Goal: Task Accomplishment & Management: Complete application form

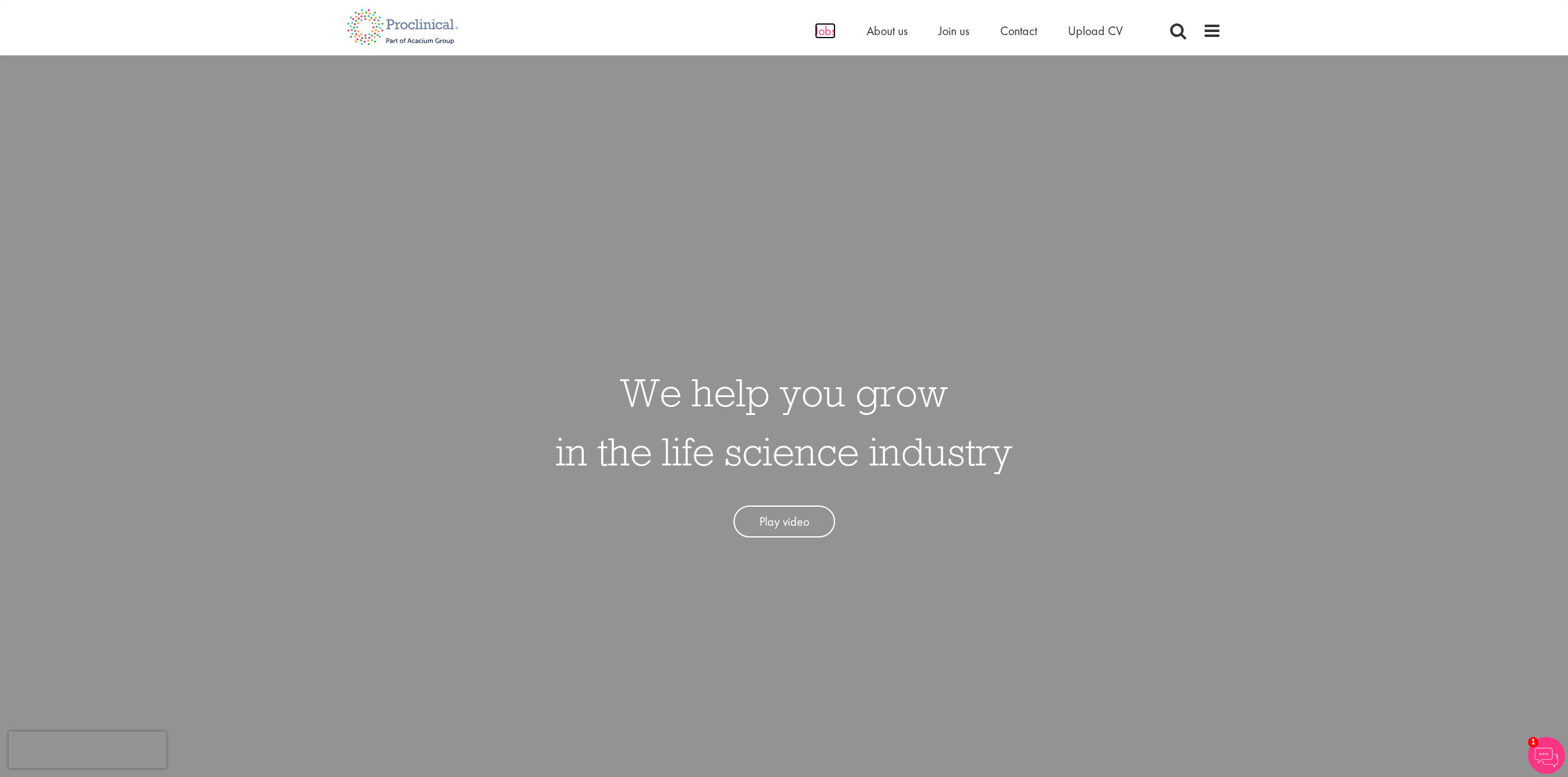
click at [823, 34] on span "Jobs" at bounding box center [825, 30] width 21 height 16
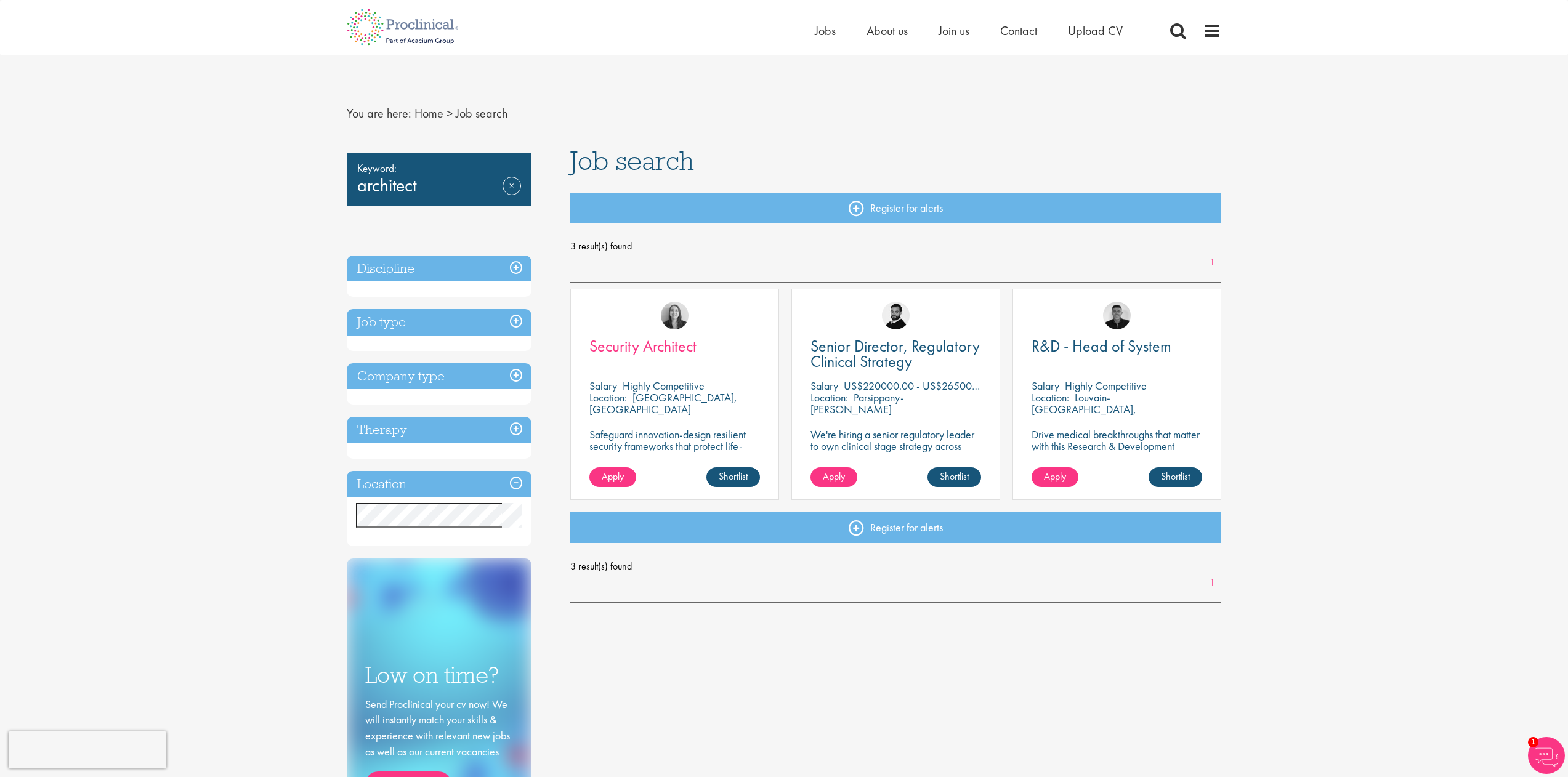
click at [646, 344] on span "Security Architect" at bounding box center [642, 346] width 107 height 21
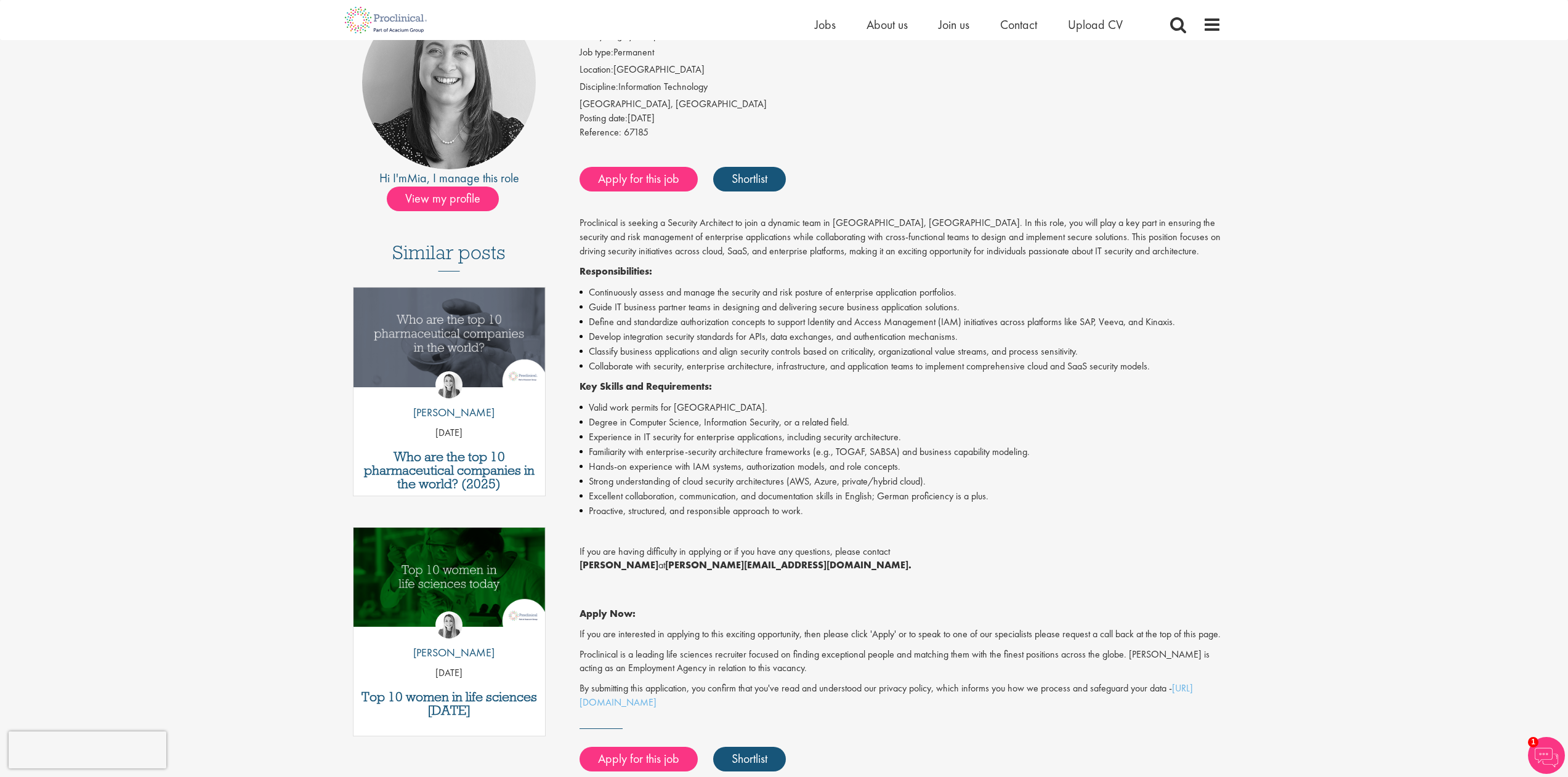
scroll to position [158, 0]
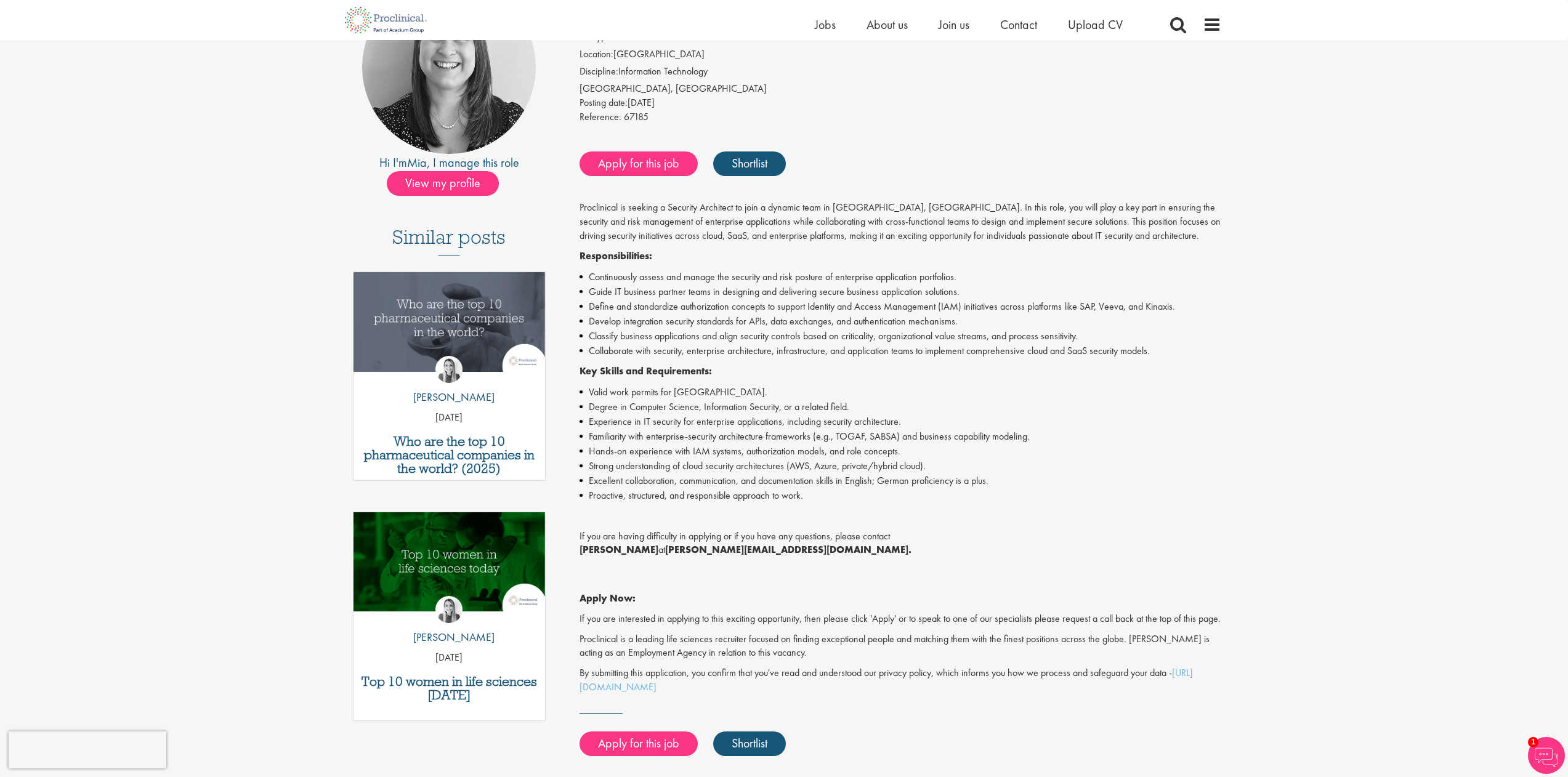
drag, startPoint x: 805, startPoint y: 543, endPoint x: 661, endPoint y: 544, distance: 144.0
click at [661, 544] on p "If you are having difficulty in applying or if you have any questions, please c…" at bounding box center [901, 543] width 642 height 29
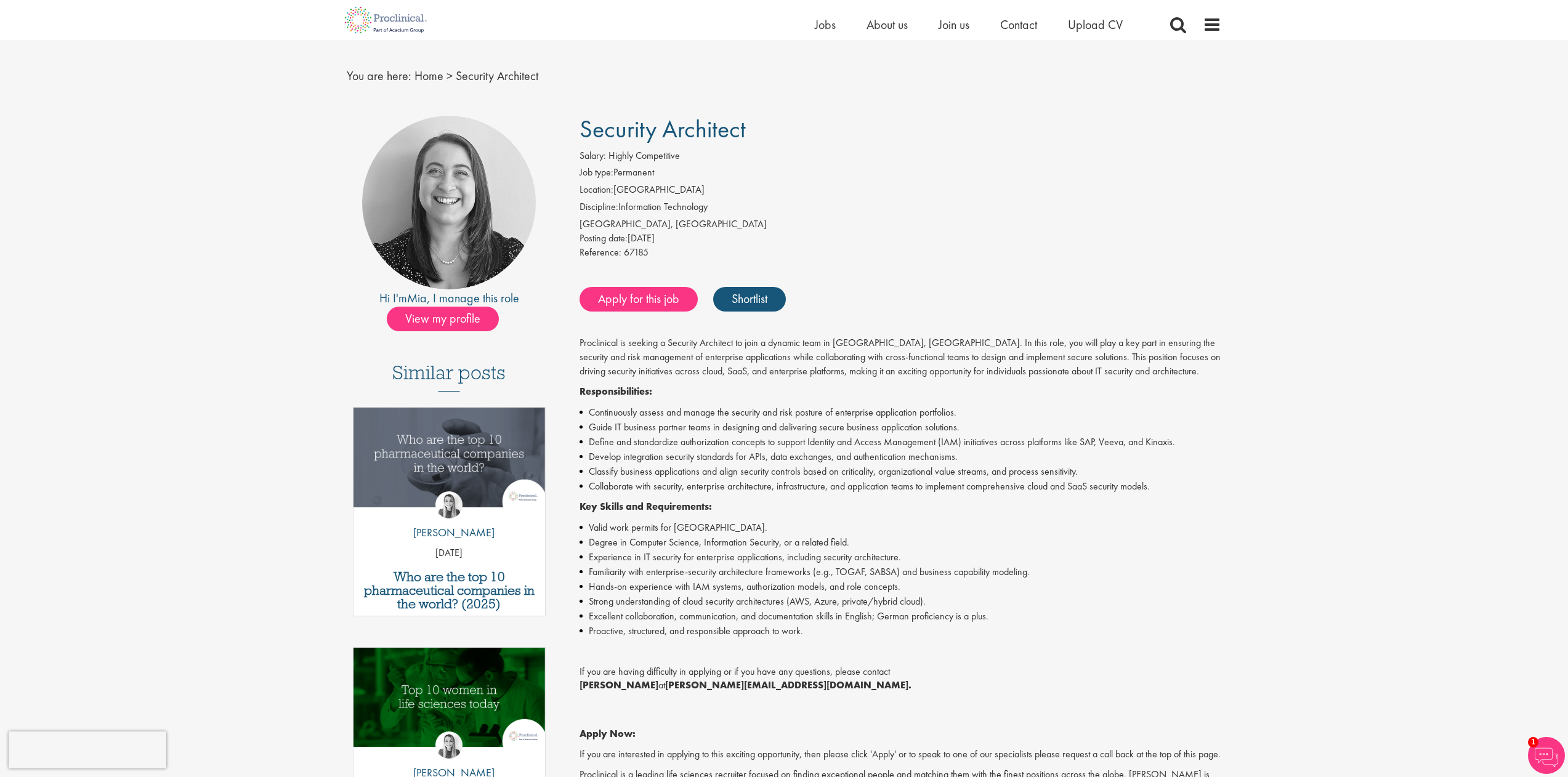
scroll to position [69, 0]
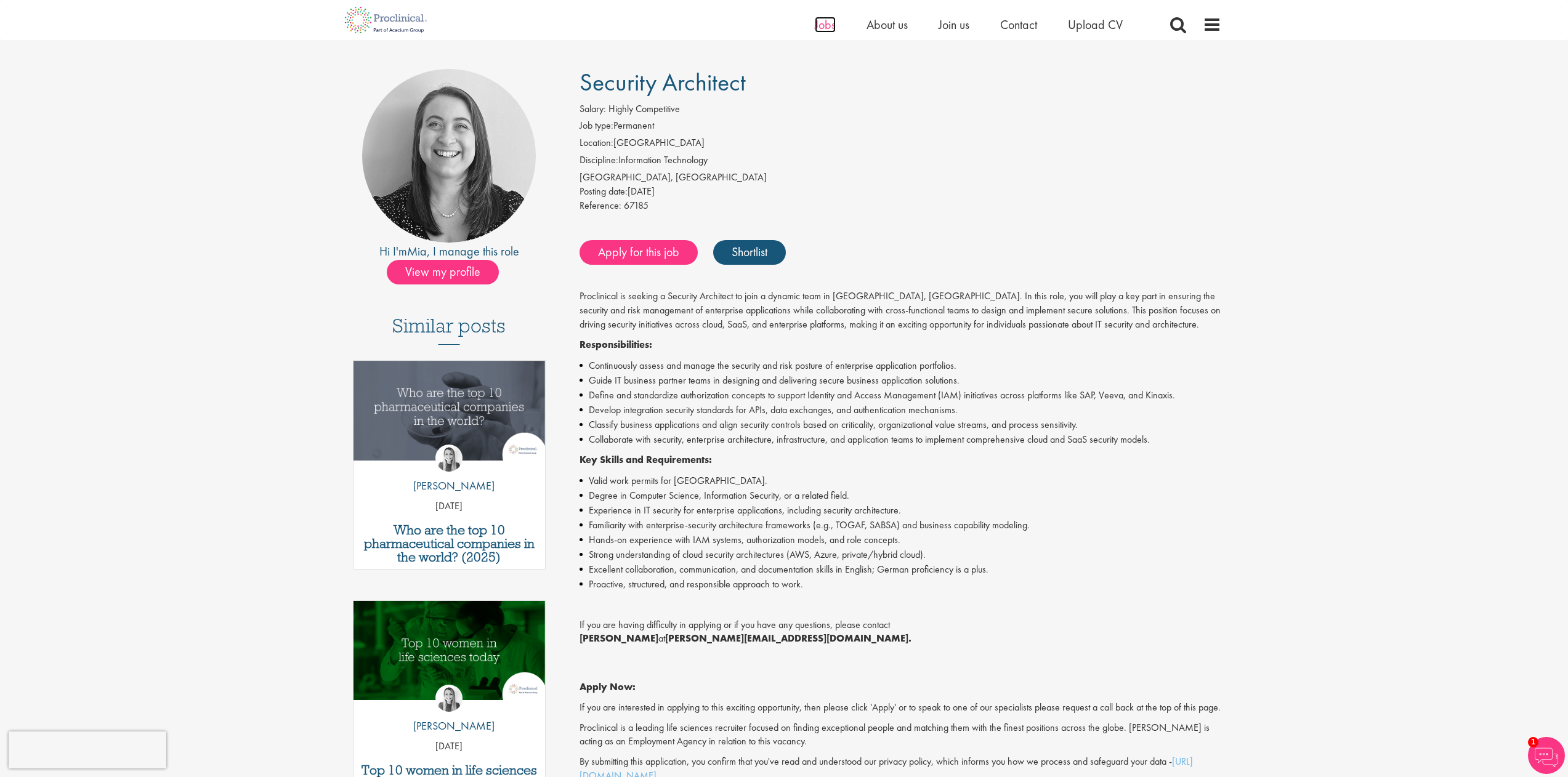
click at [825, 27] on span "Jobs" at bounding box center [825, 24] width 21 height 16
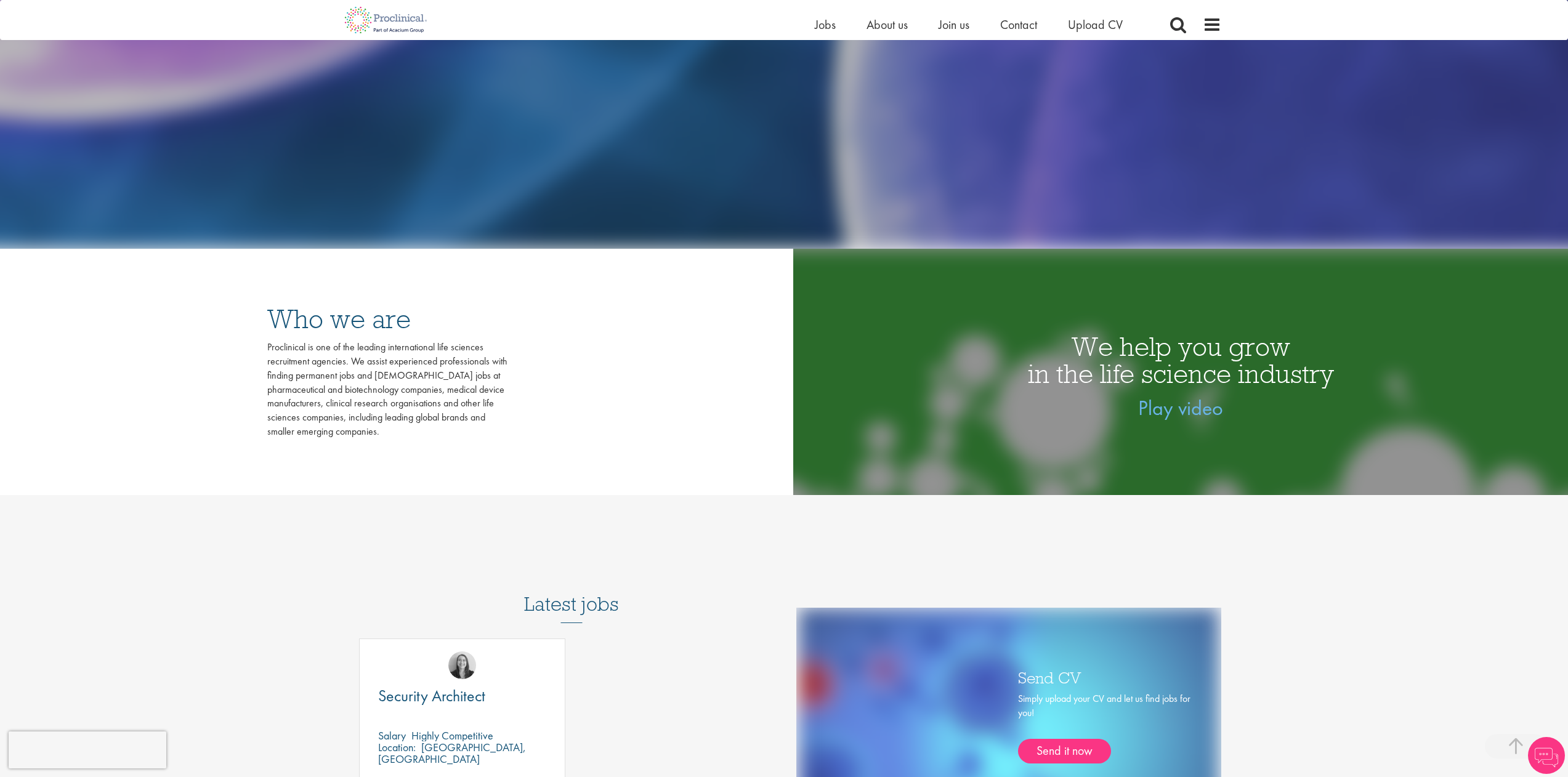
scroll to position [898, 0]
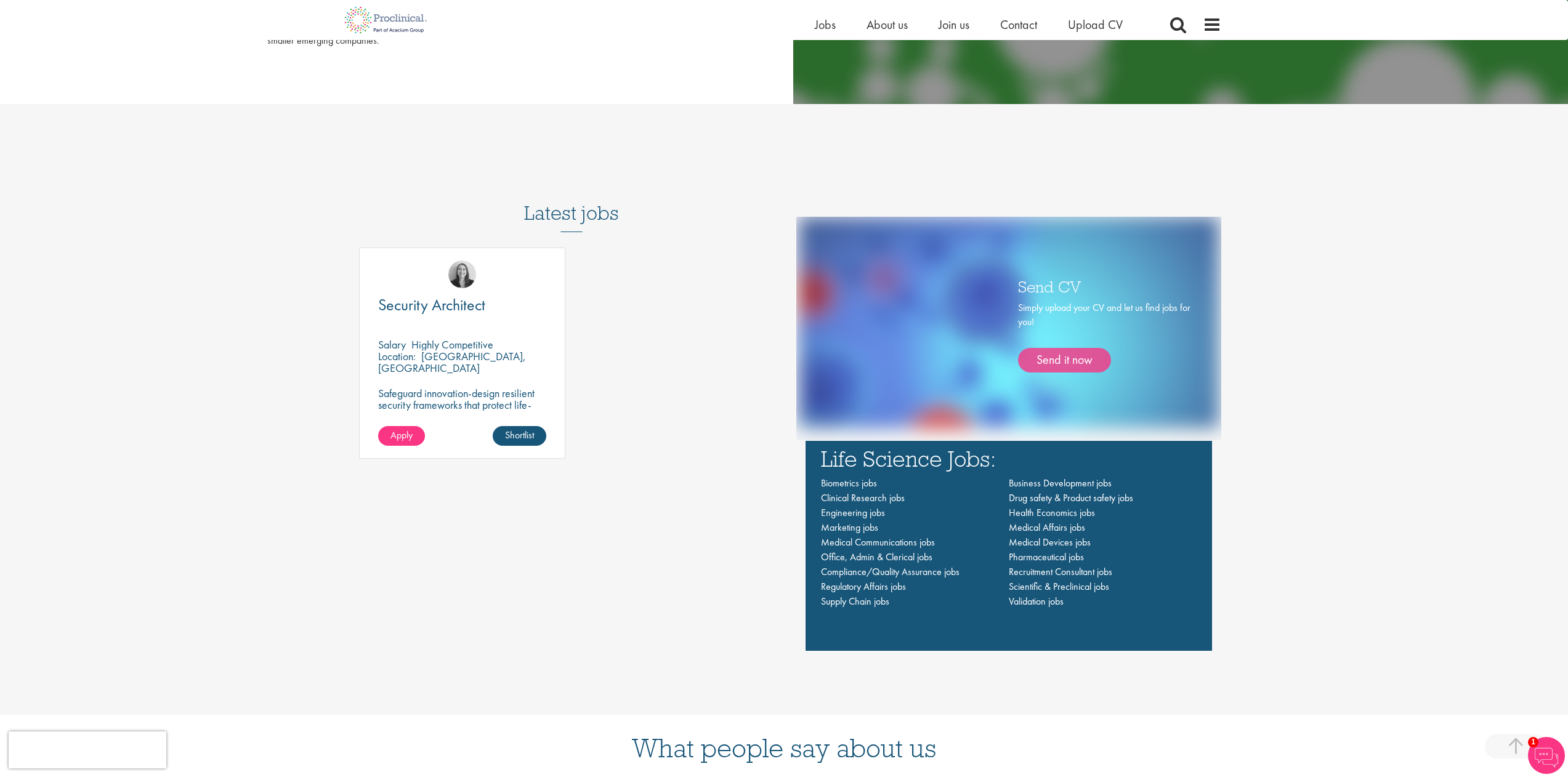
click at [1075, 358] on link "Send it now" at bounding box center [1064, 360] width 93 height 24
click at [523, 436] on link "Shortlist" at bounding box center [520, 435] width 54 height 20
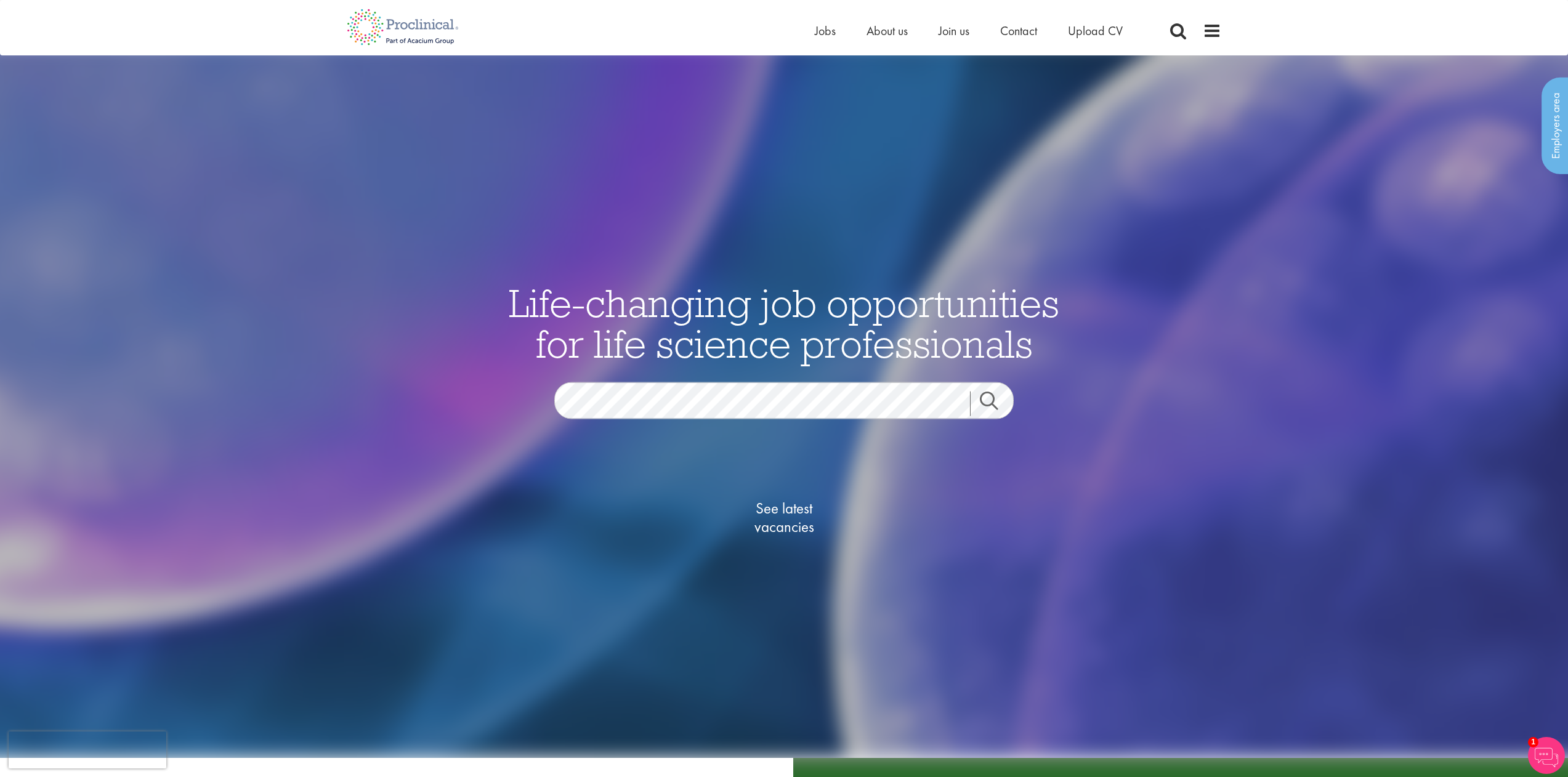
scroll to position [0, 0]
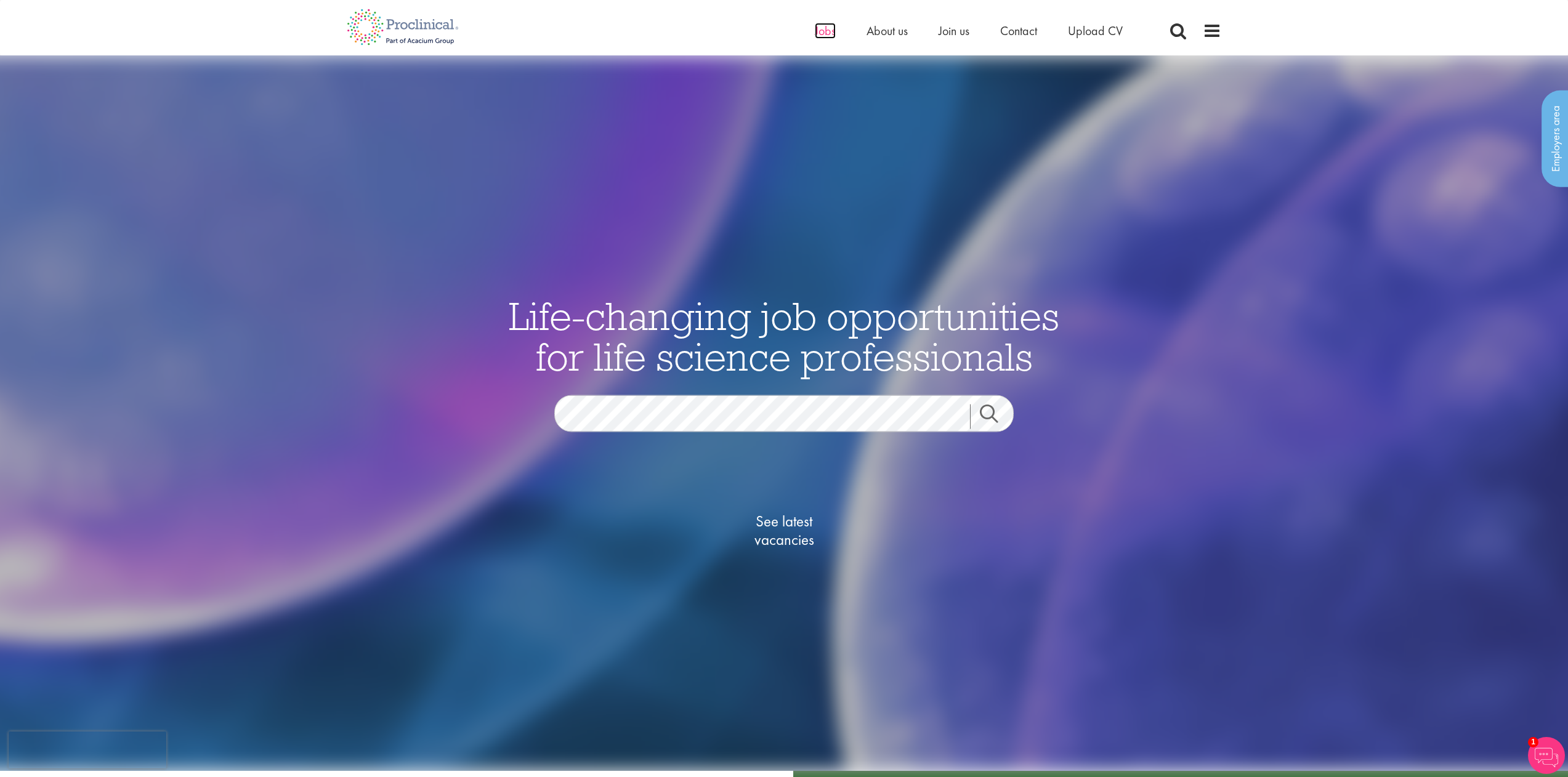
click at [831, 32] on span "Jobs" at bounding box center [825, 30] width 21 height 16
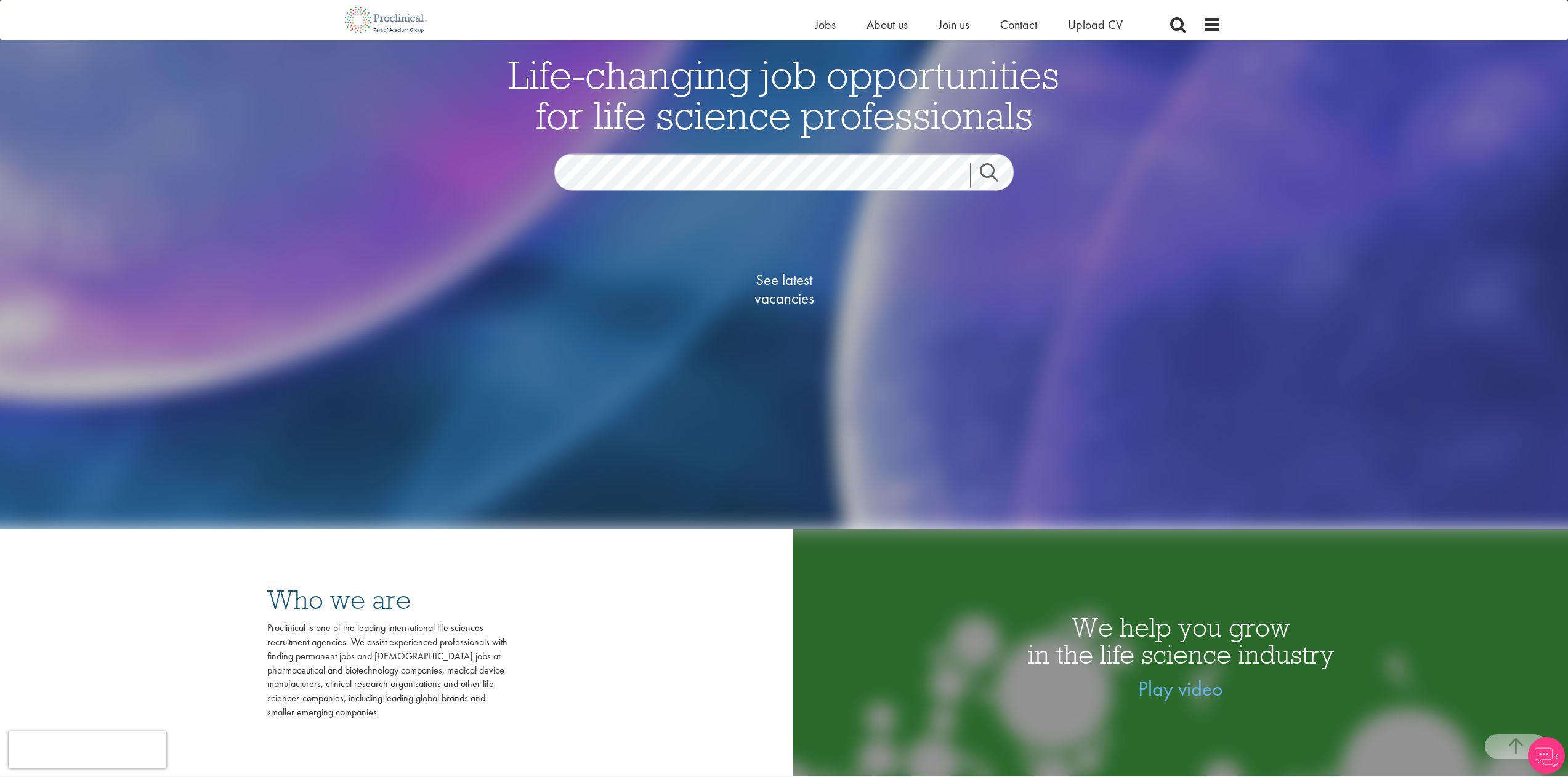
scroll to position [230, 0]
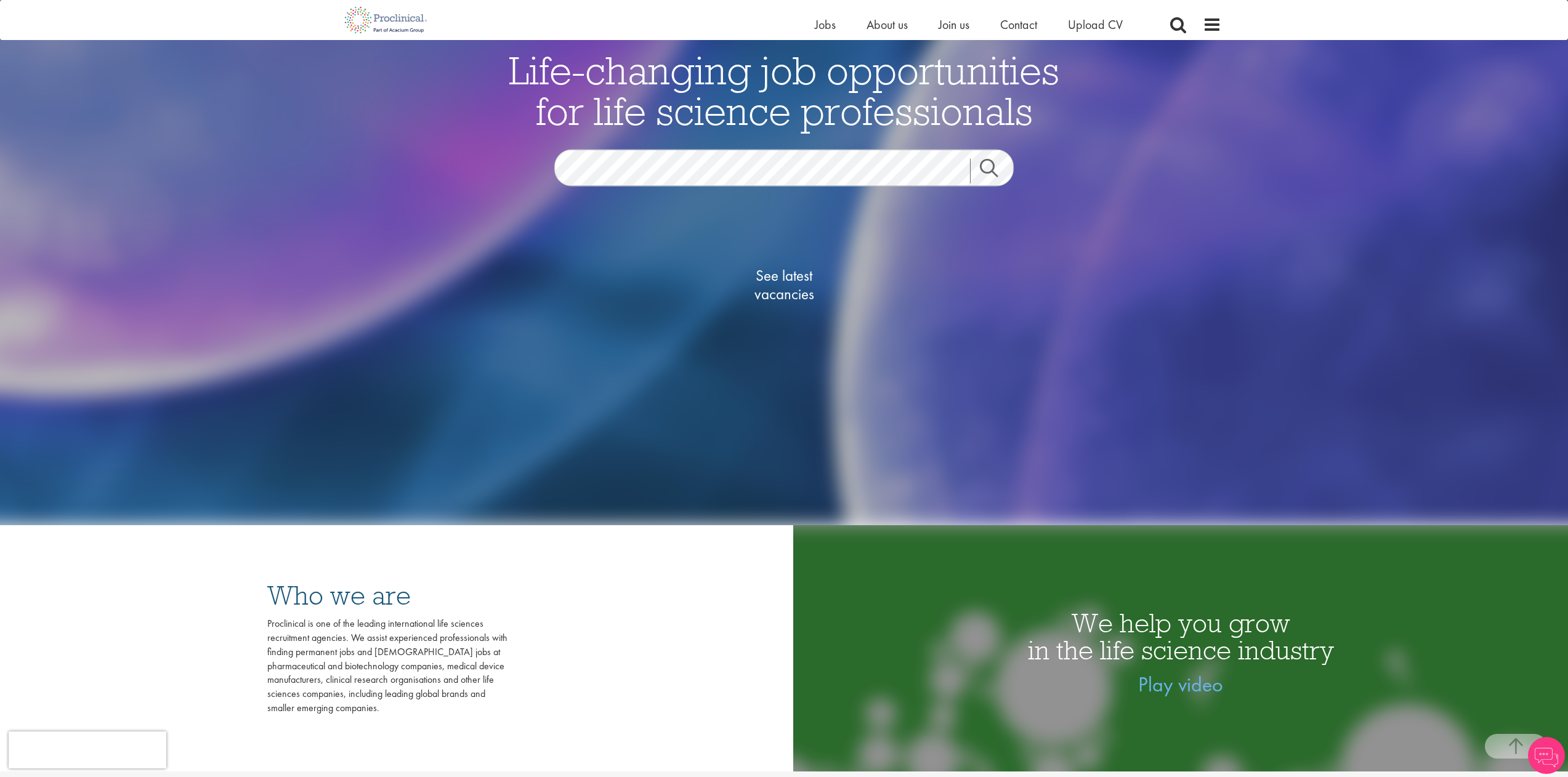
click at [784, 275] on span "See latest vacancies" at bounding box center [784, 284] width 123 height 37
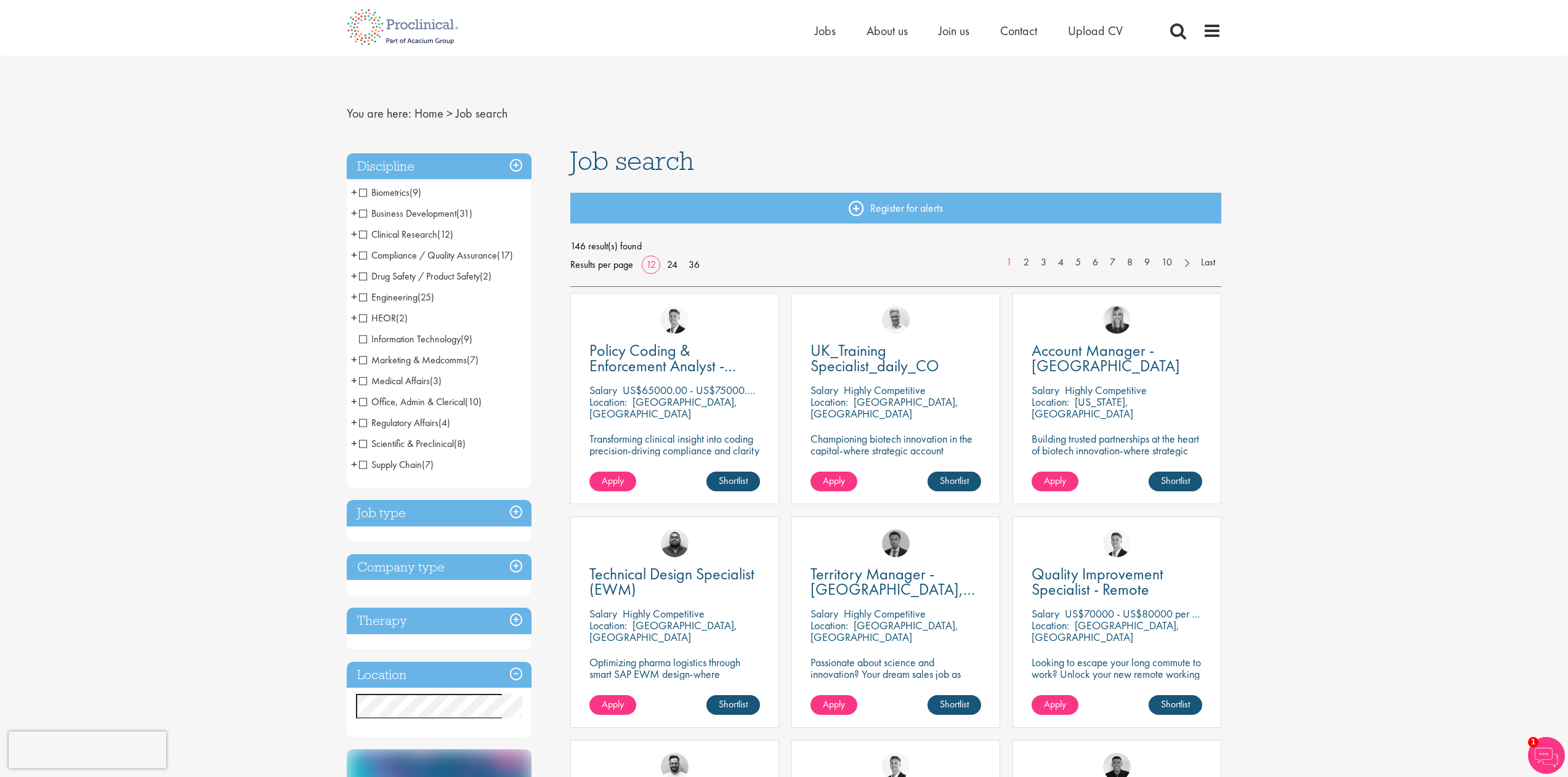
click at [397, 339] on span "Information Technology" at bounding box center [410, 338] width 102 height 13
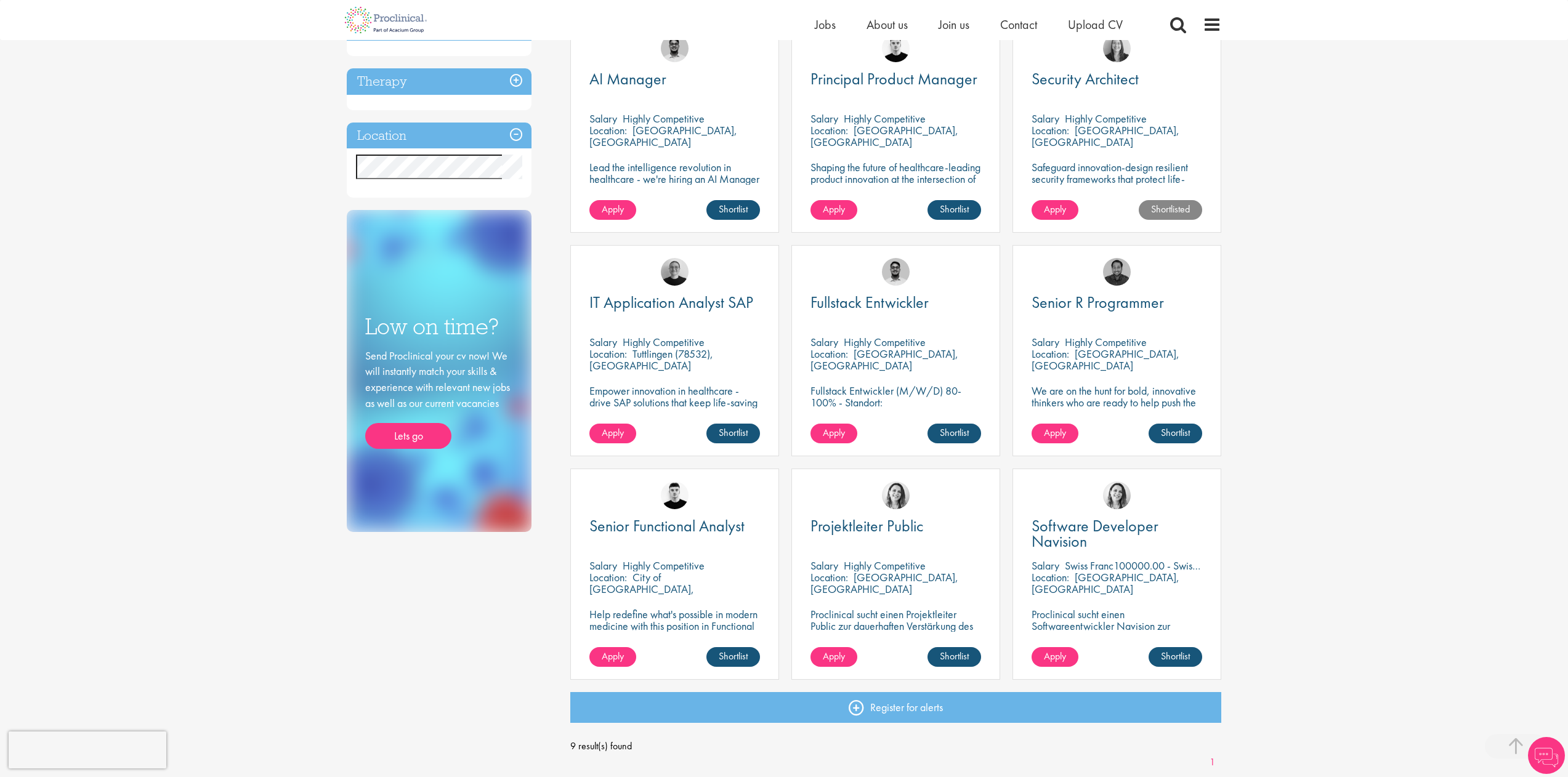
scroll to position [467, 0]
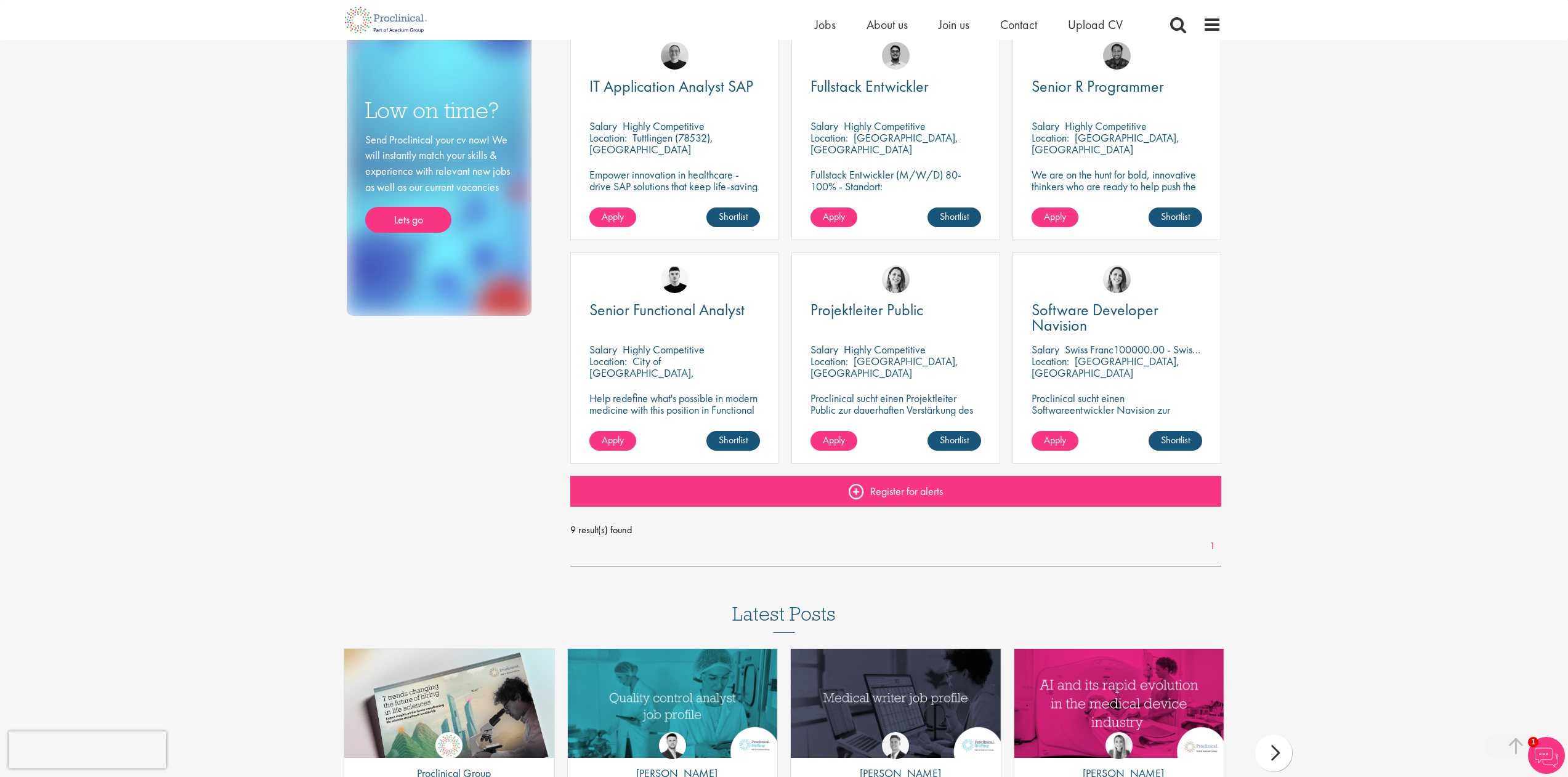
click at [854, 489] on link "Register for alerts" at bounding box center [896, 491] width 652 height 30
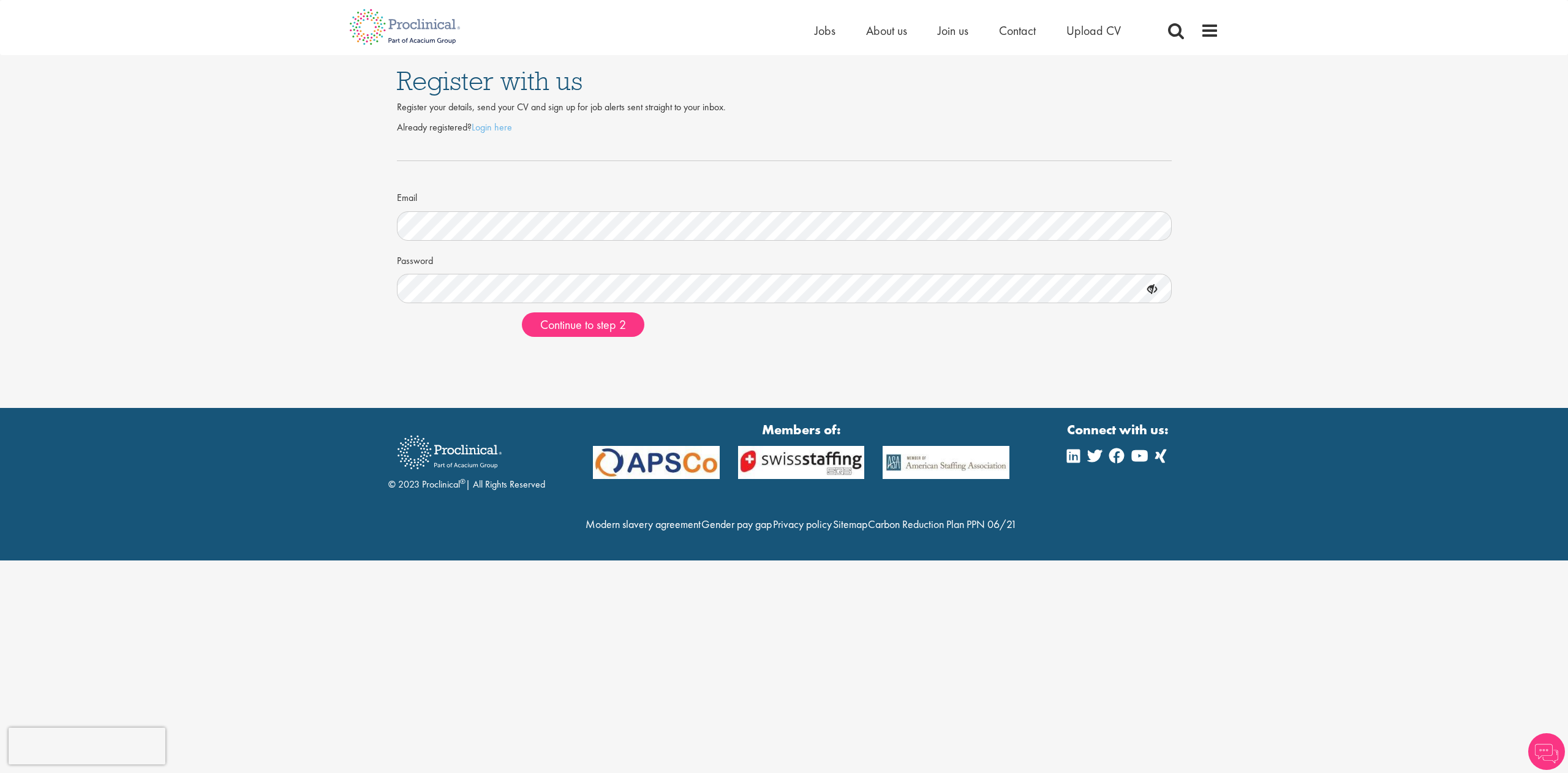
click at [482, 242] on form "Already registered? Login here Email Password Continue to step 2" at bounding box center [784, 229] width 757 height 217
drag, startPoint x: 816, startPoint y: 379, endPoint x: 769, endPoint y: 356, distance: 52.3
click at [816, 378] on div "Register with us Register your details, send your CV and sign up for job alerts…" at bounding box center [784, 204] width 1568 height 408
click at [974, 366] on div "Register with us Register your details, send your CV and sign up for job alerts…" at bounding box center [784, 204] width 1568 height 408
click at [602, 324] on span "Continue to step 2" at bounding box center [582, 324] width 85 height 16
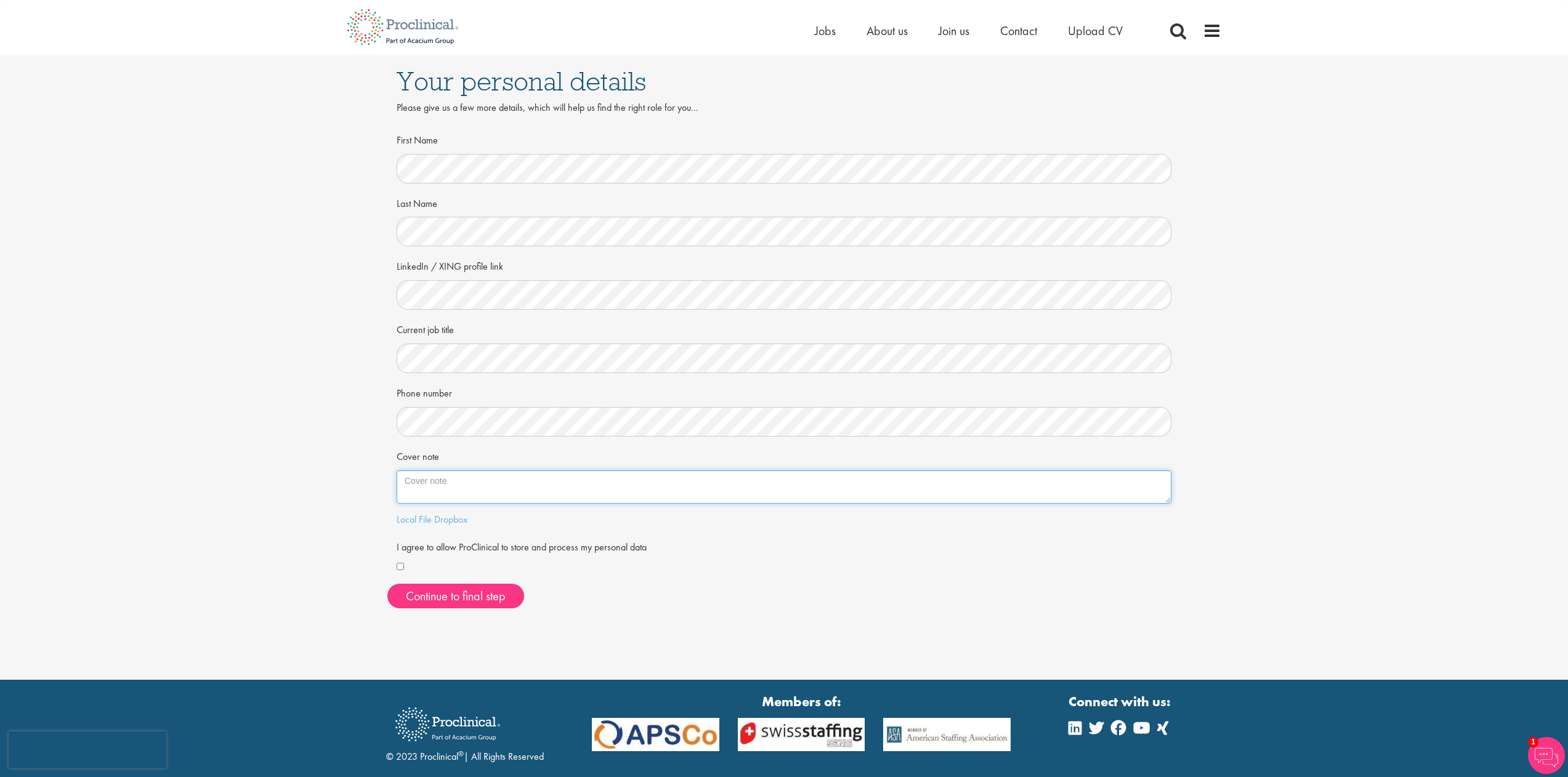
paste textarea "https://www.linkedin.com/in/johann-sampl-390924b/"
type textarea "https://www.linkedin.com/in/johann-sampl-390924b/"
drag, startPoint x: 448, startPoint y: 482, endPoint x: 309, endPoint y: 344, distance: 195.9
click at [369, 349] on div "Your personal details Please give us a few more details, which will help us fin…" at bounding box center [784, 336] width 1586 height 563
click at [469, 591] on button "Continue to final step" at bounding box center [456, 596] width 137 height 24
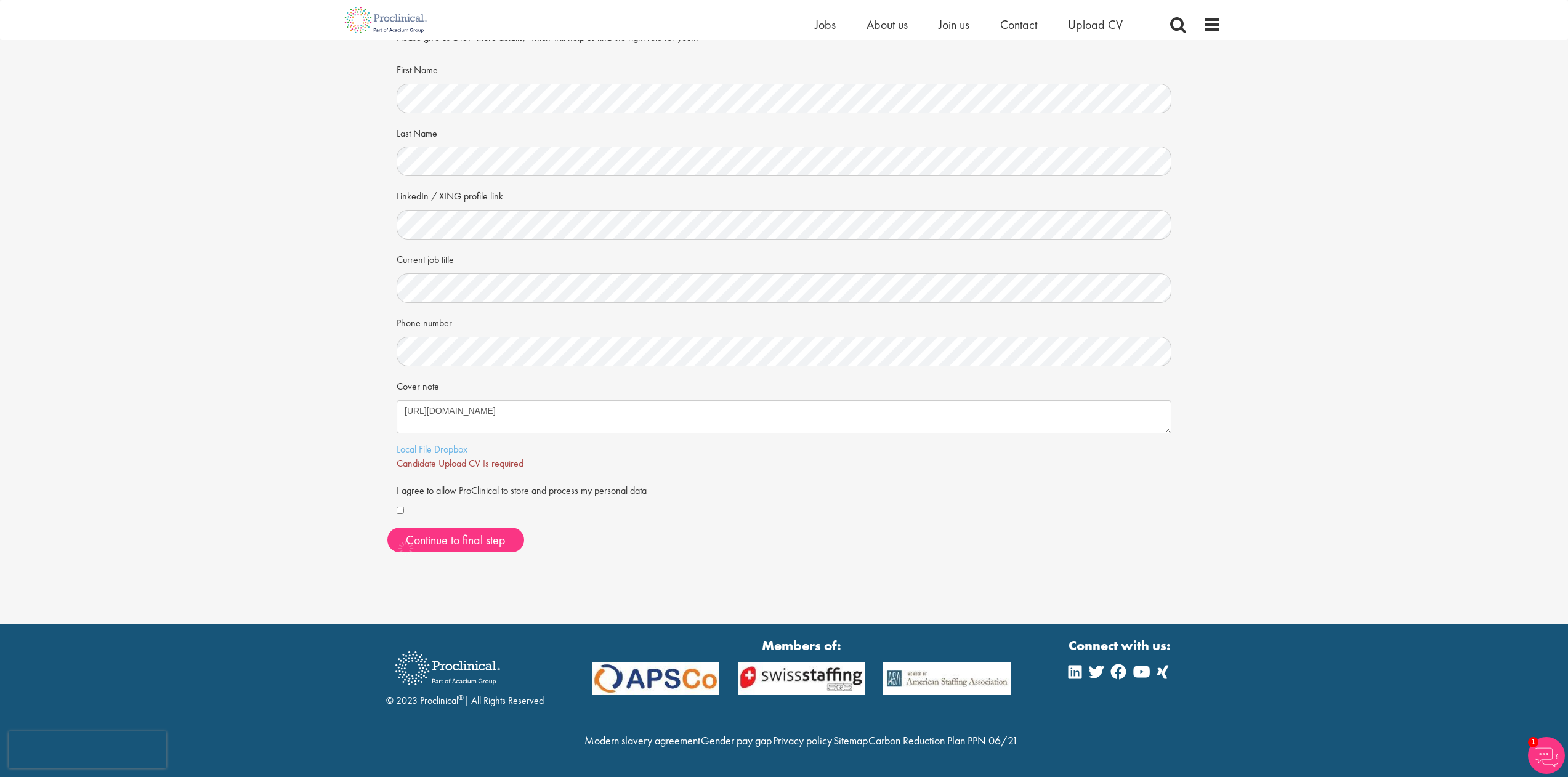
scroll to position [75, 0]
click at [447, 442] on link "Dropbox" at bounding box center [450, 448] width 33 height 13
click at [410, 442] on link "Local File" at bounding box center [414, 448] width 35 height 13
click at [453, 532] on span "Continue to final step" at bounding box center [456, 539] width 100 height 16
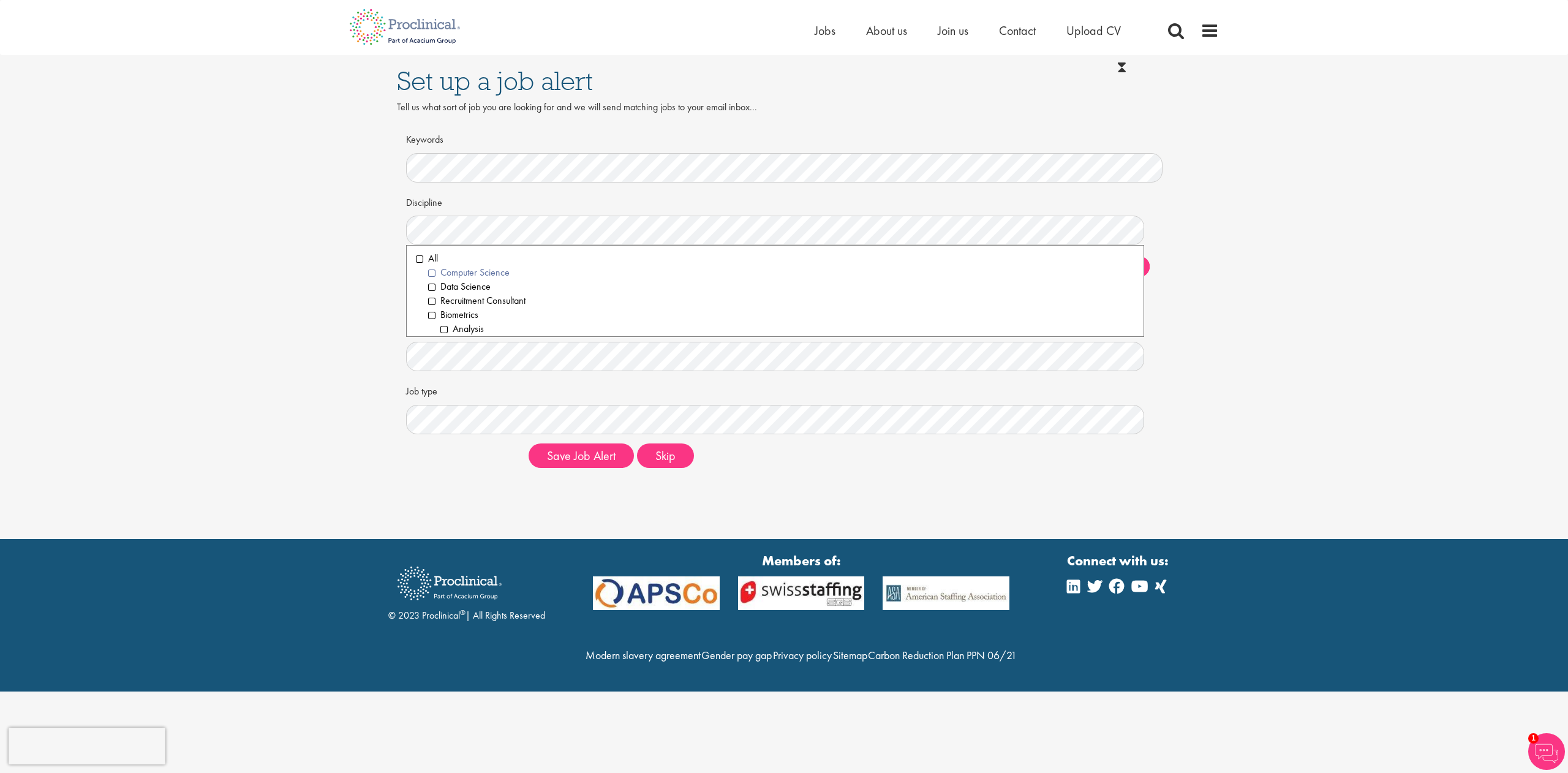
click at [430, 269] on li "Computer Science" at bounding box center [781, 273] width 706 height 14
click at [431, 285] on li "Data Science" at bounding box center [781, 286] width 706 height 14
click at [431, 280] on li "Information Technology" at bounding box center [781, 286] width 706 height 14
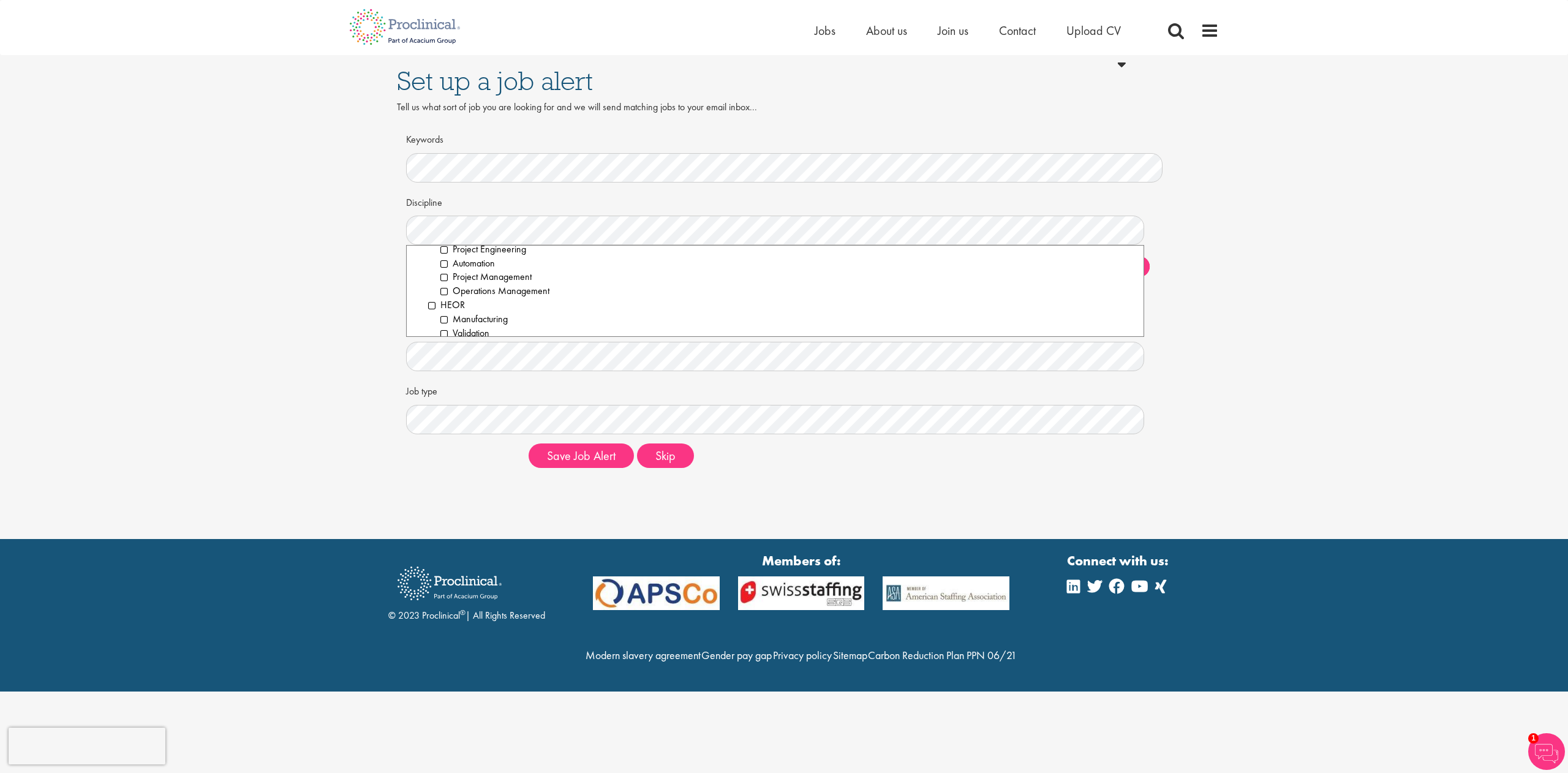
click at [384, 386] on div "Set up a job alert Tell us what sort of job you are looking for and we will sen…" at bounding box center [784, 267] width 1586 height 423
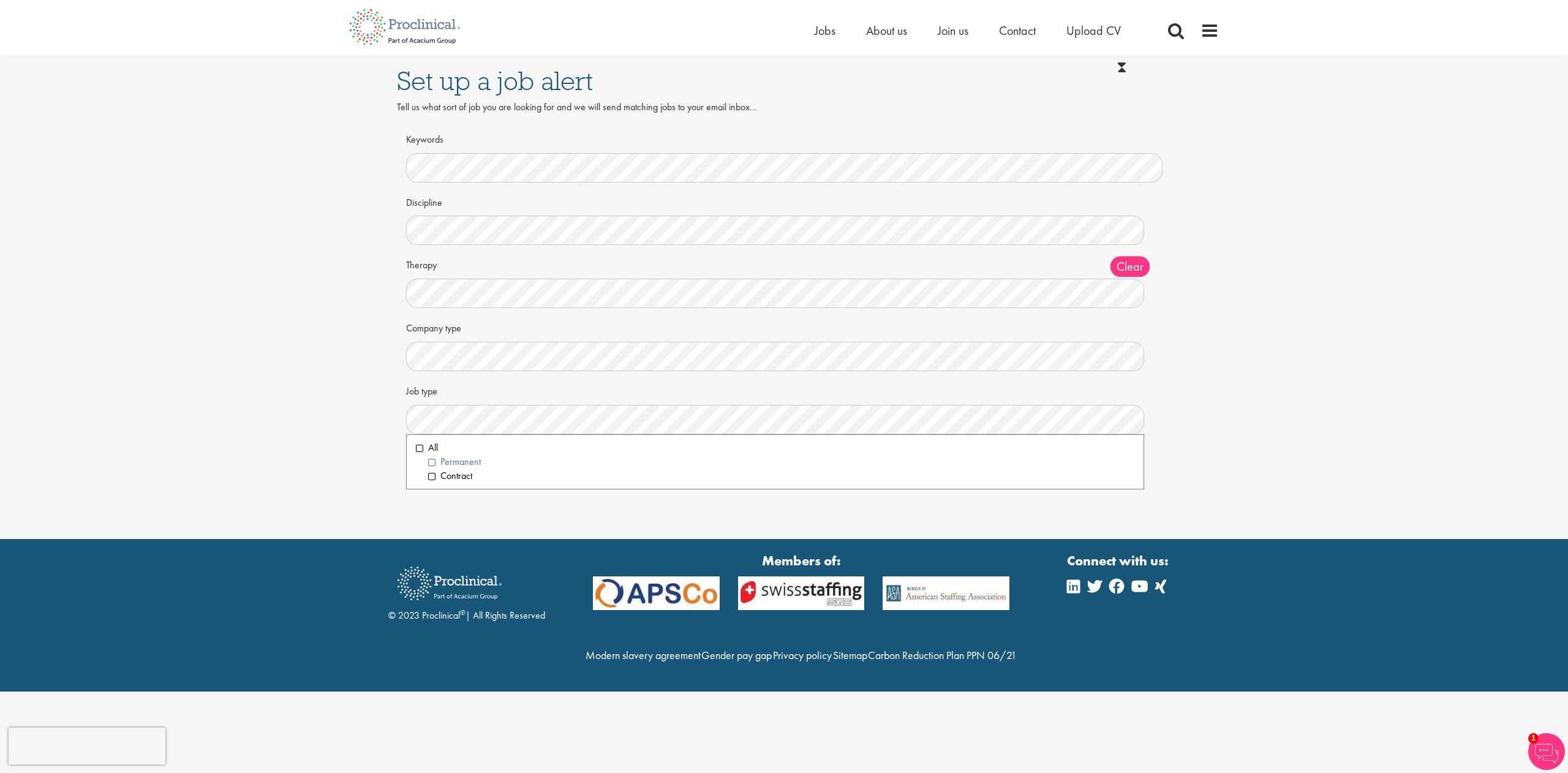
click at [431, 457] on li "Permanent" at bounding box center [781, 462] width 706 height 14
click at [431, 469] on li "Contract" at bounding box center [781, 476] width 706 height 14
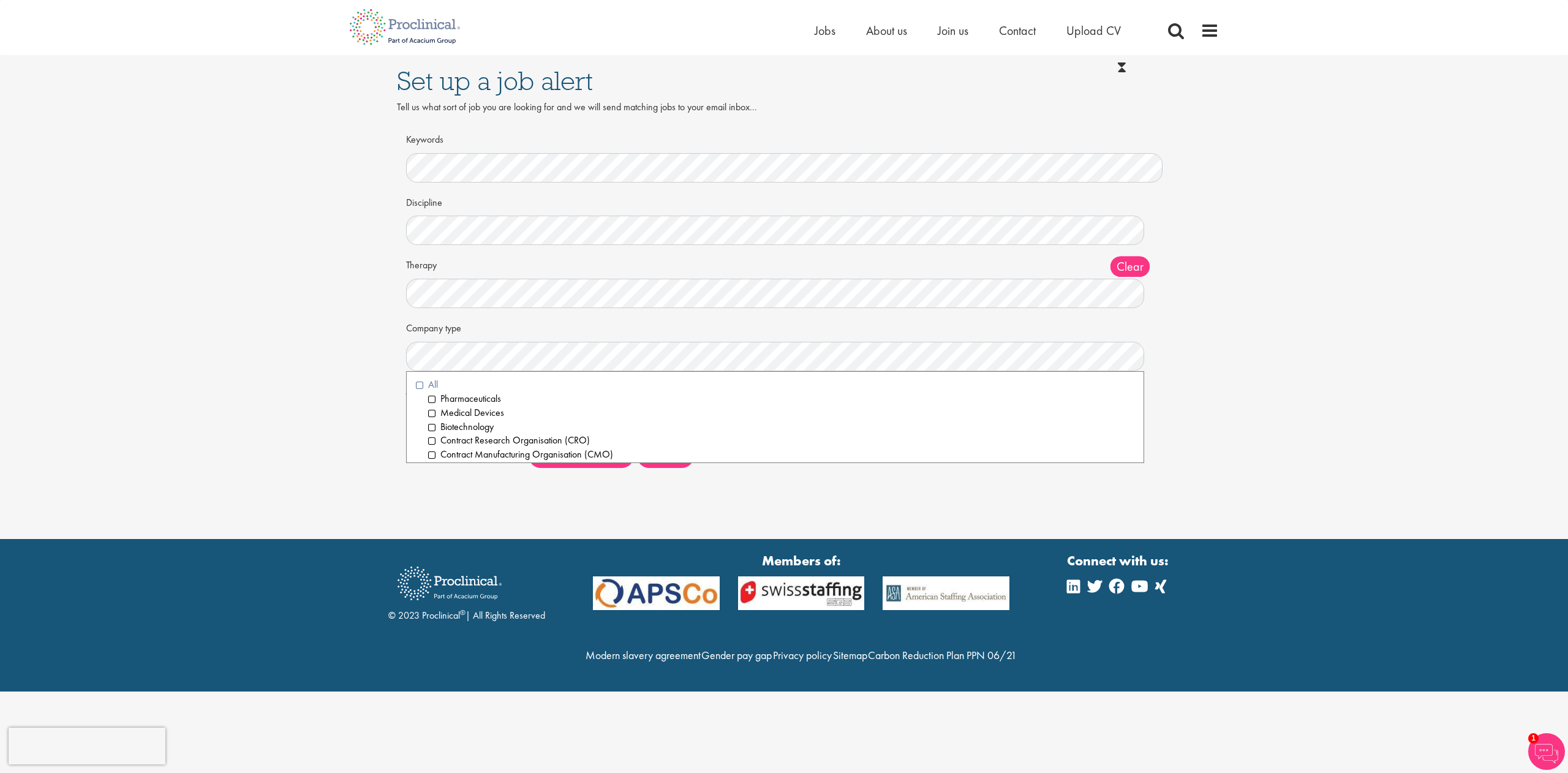
click at [416, 382] on li "All" at bounding box center [775, 385] width 719 height 14
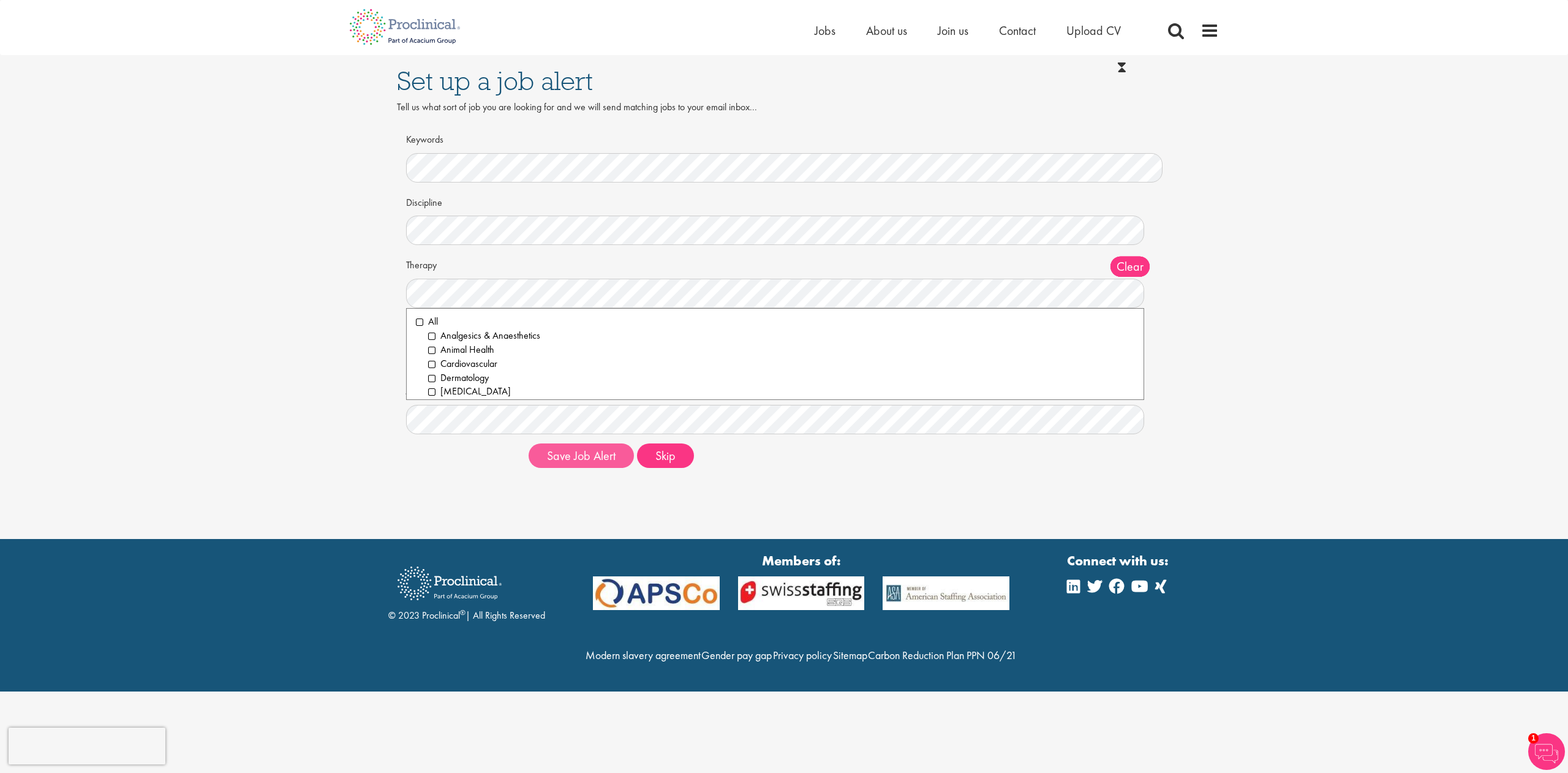
click at [592, 456] on button "Save Job Alert" at bounding box center [582, 456] width 105 height 24
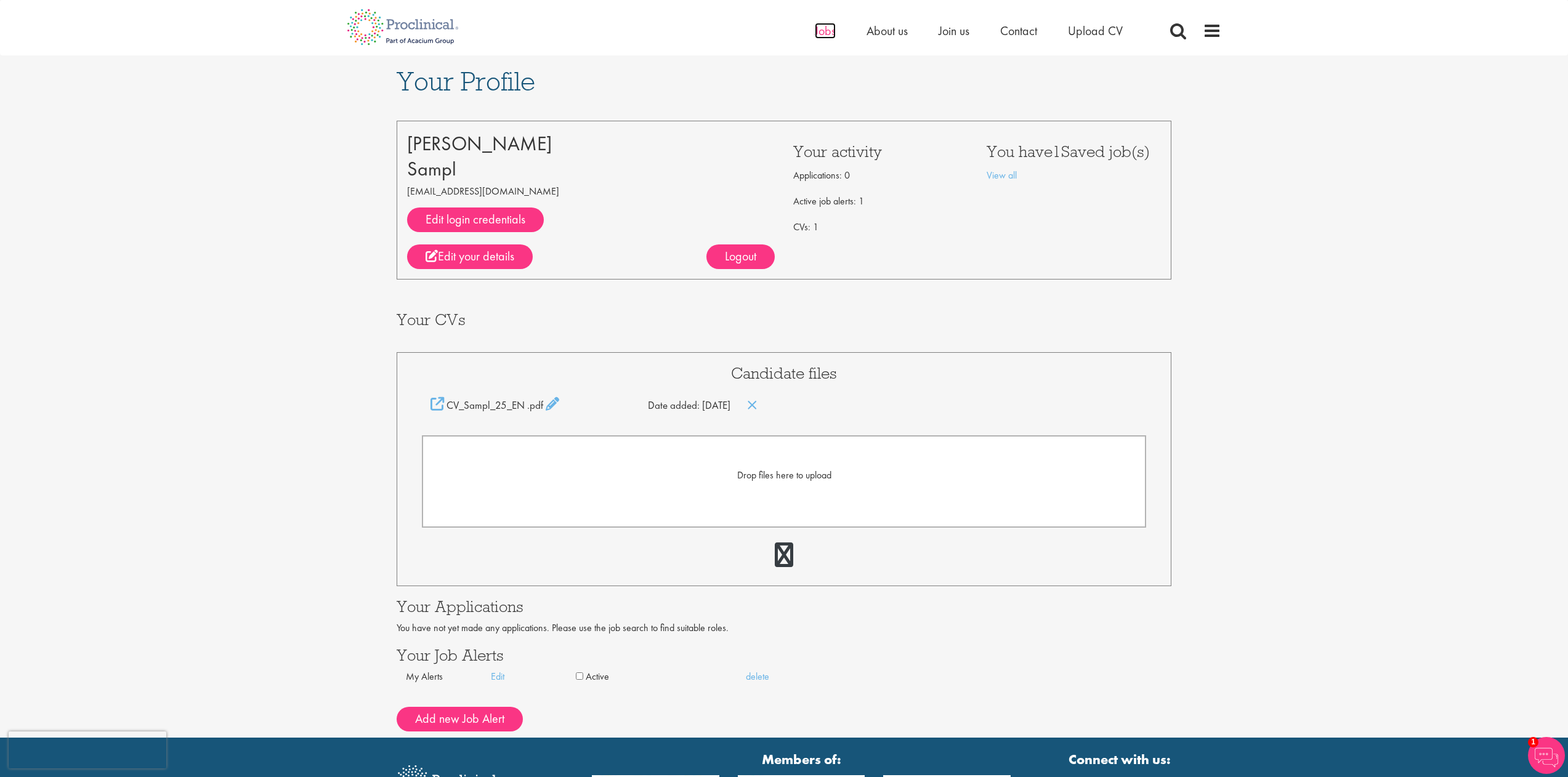
click at [830, 33] on span "Jobs" at bounding box center [825, 30] width 21 height 16
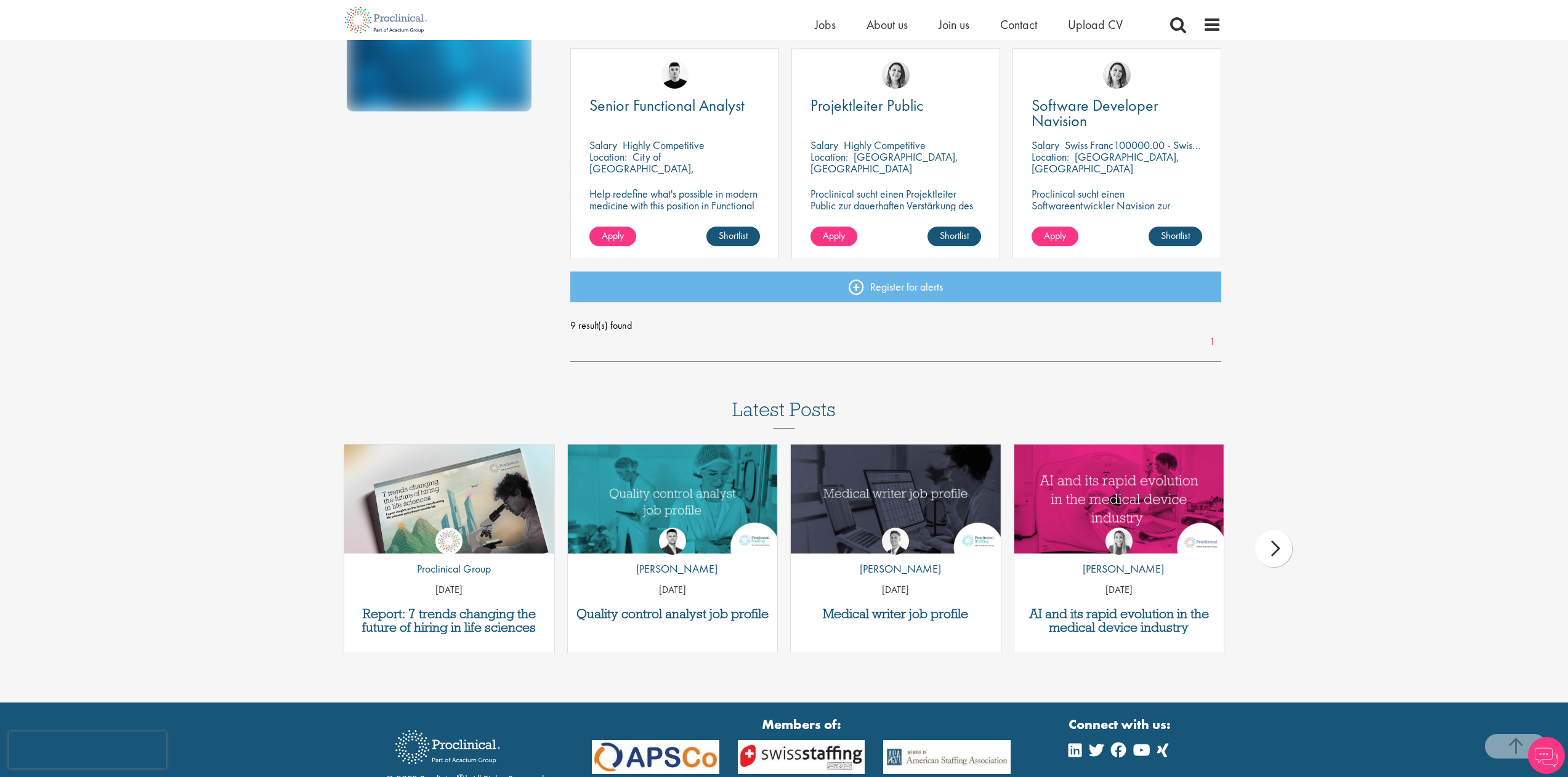
scroll to position [775, 0]
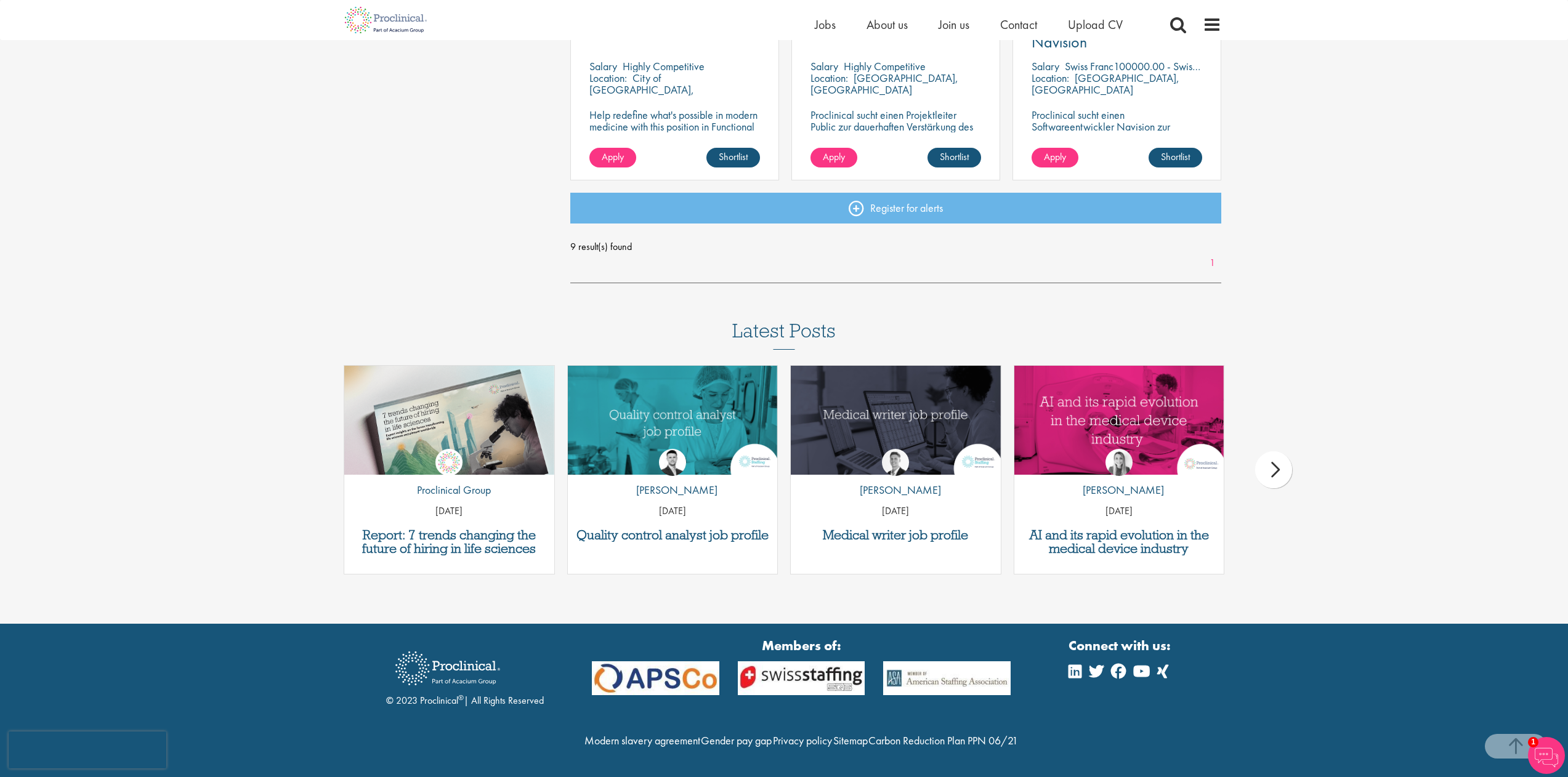
click at [1272, 451] on div "next" at bounding box center [1273, 469] width 37 height 37
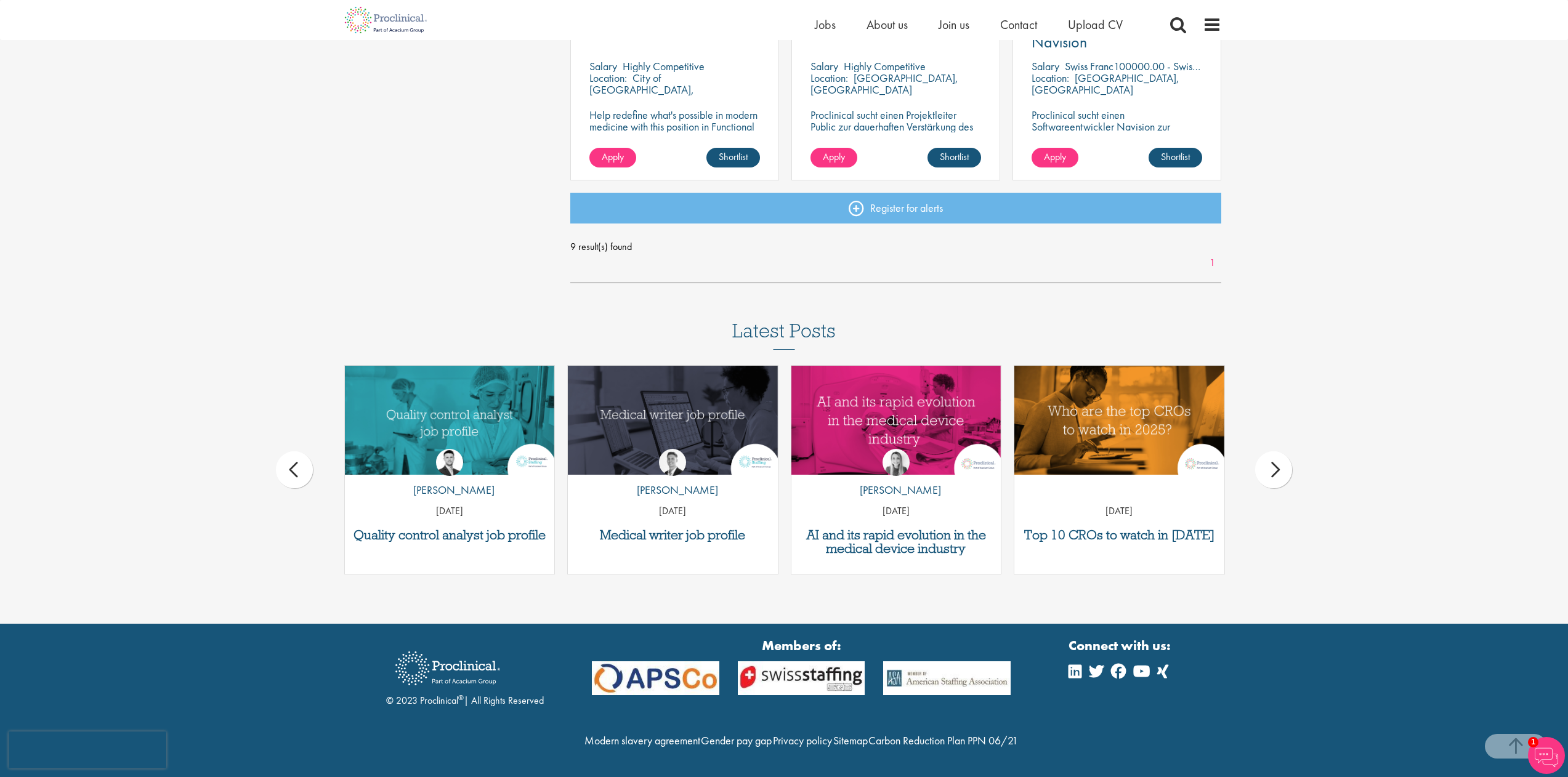
click at [1272, 451] on div "next" at bounding box center [1273, 469] width 37 height 37
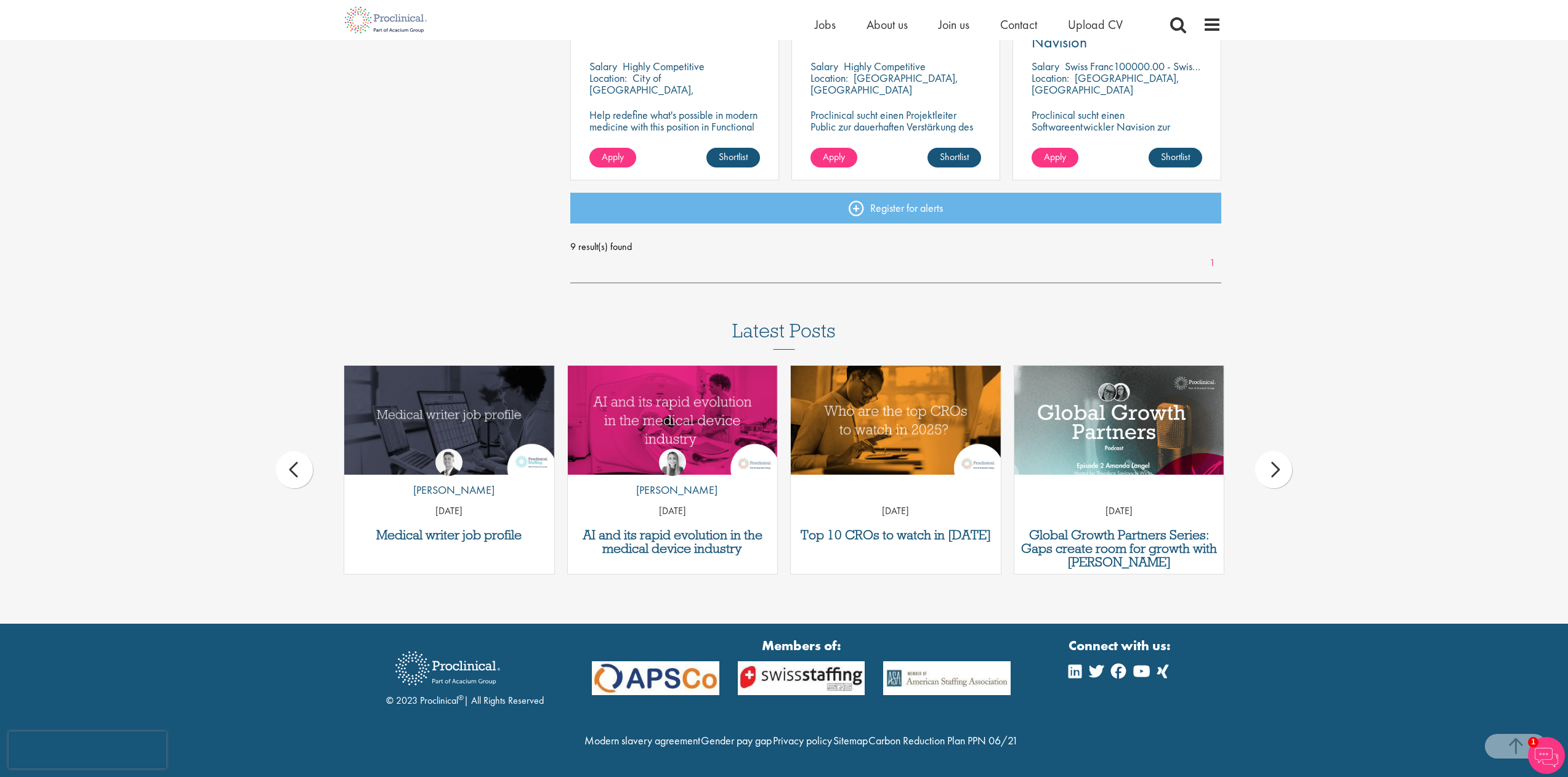
click at [1272, 451] on div "next" at bounding box center [1273, 469] width 37 height 37
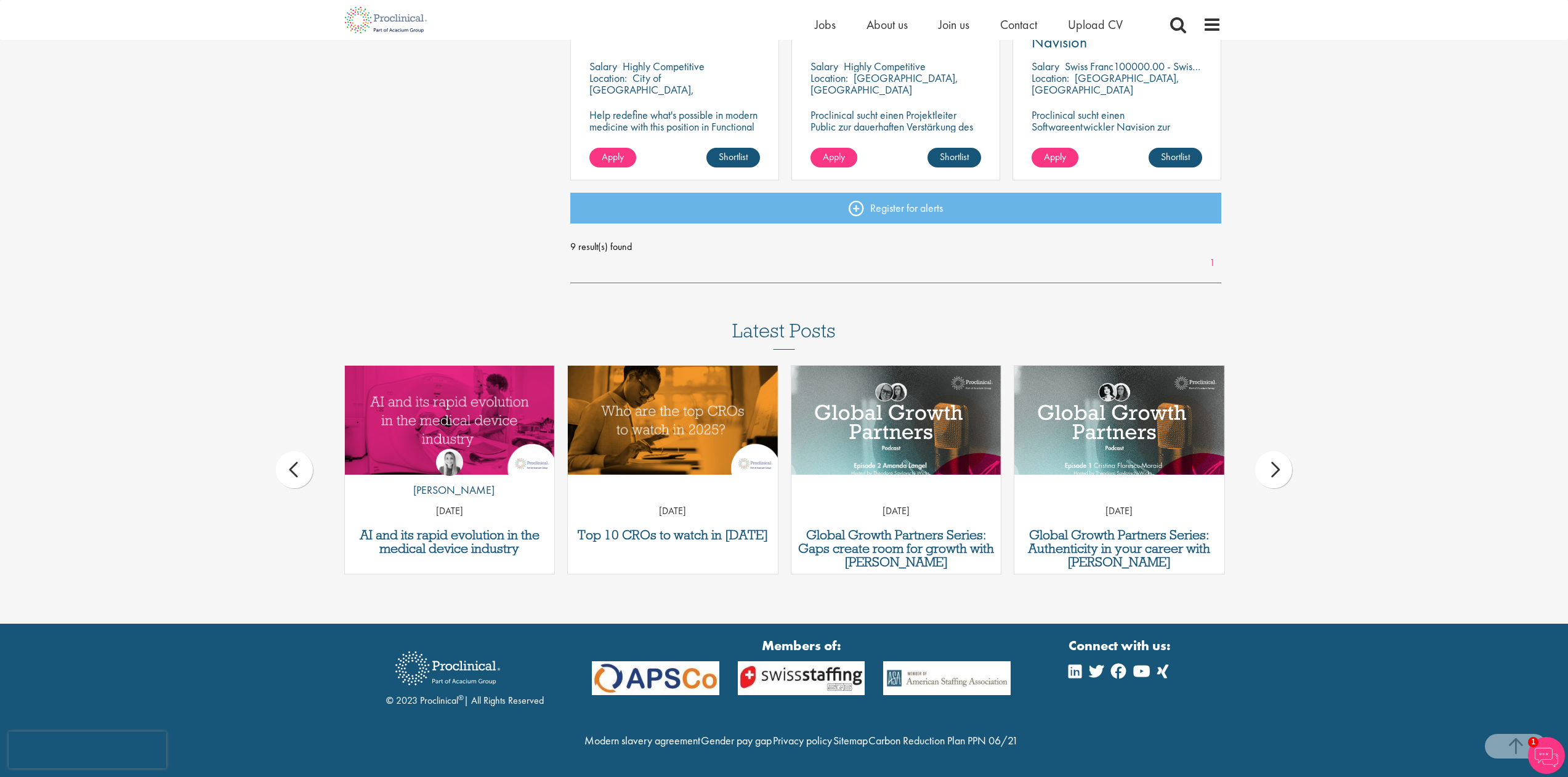
click at [1272, 451] on div "next" at bounding box center [1273, 469] width 37 height 37
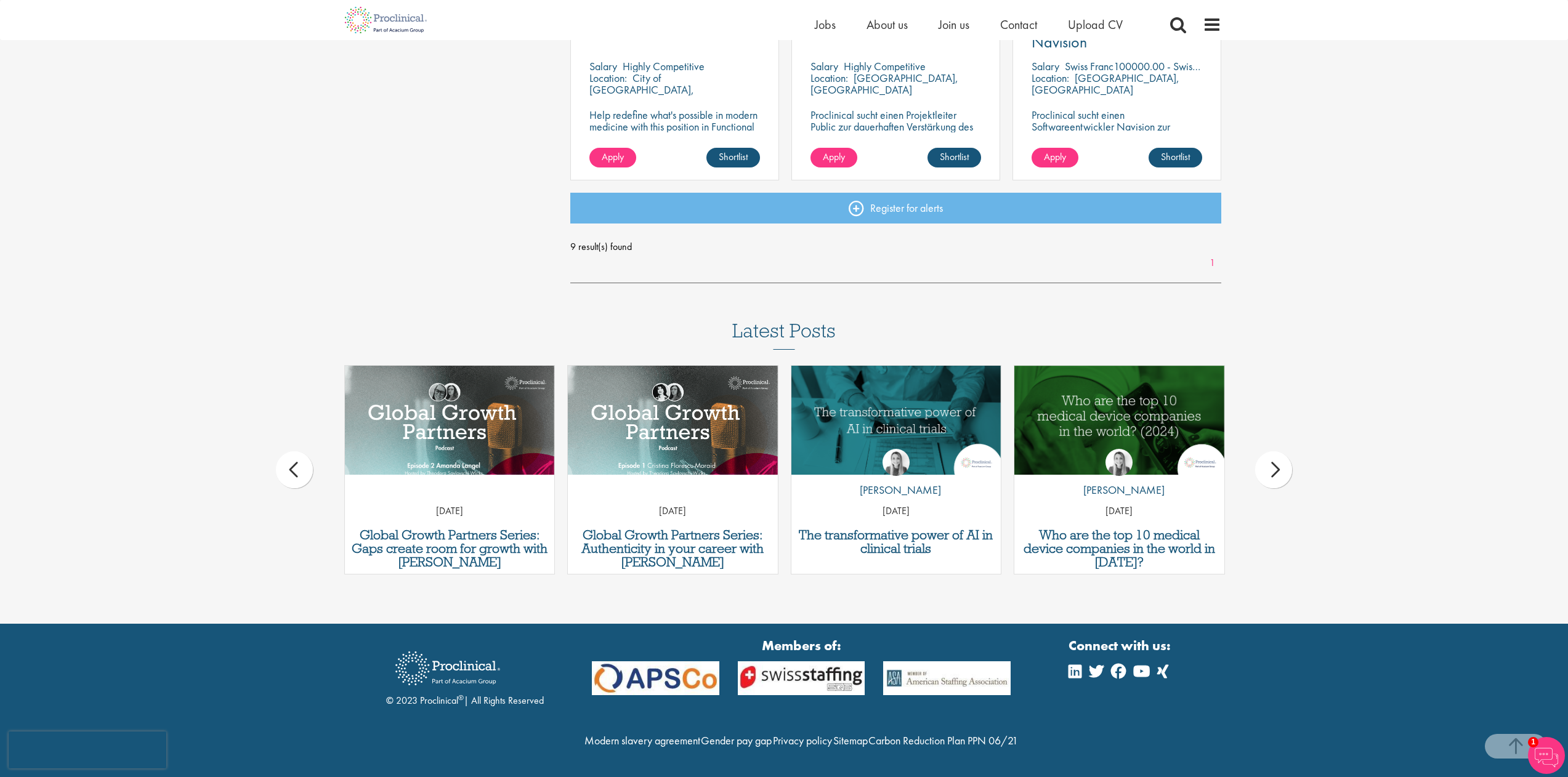
click at [1272, 451] on div "next" at bounding box center [1273, 469] width 37 height 37
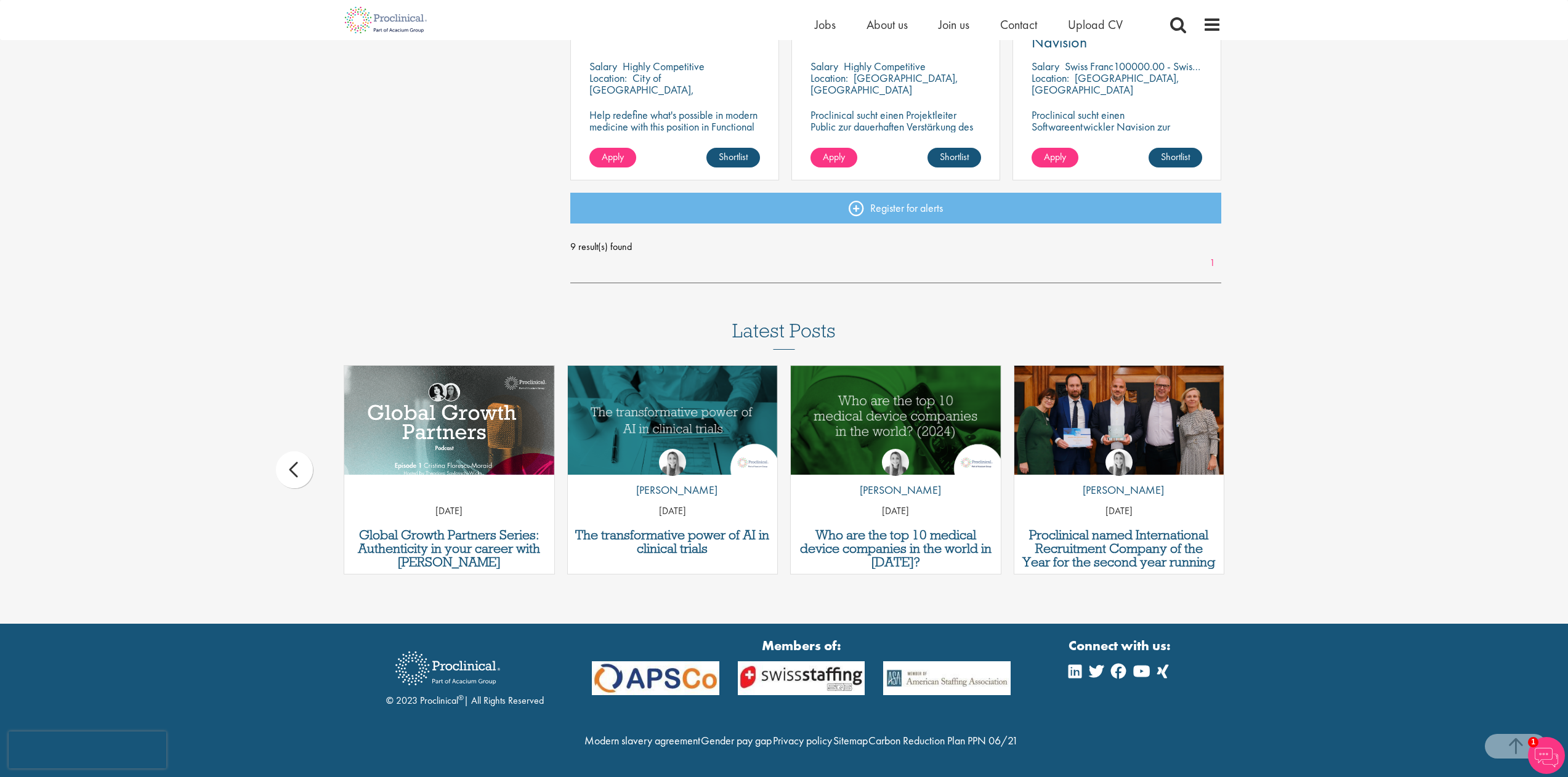
click at [1272, 442] on div "Latest Posts Report: 7 trends changing the future of hiring in life sciences by…" at bounding box center [784, 453] width 1568 height 266
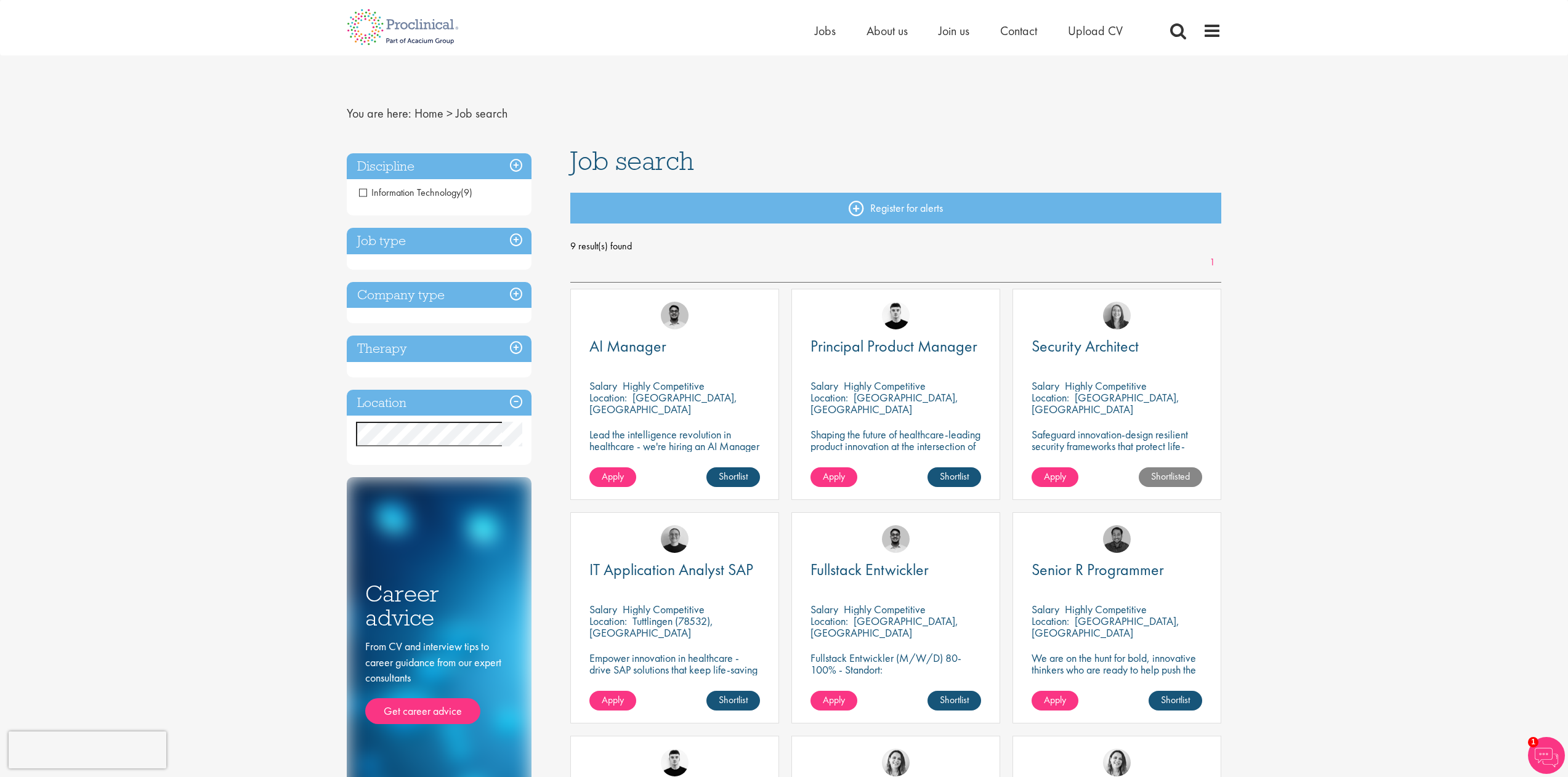
scroll to position [239, 0]
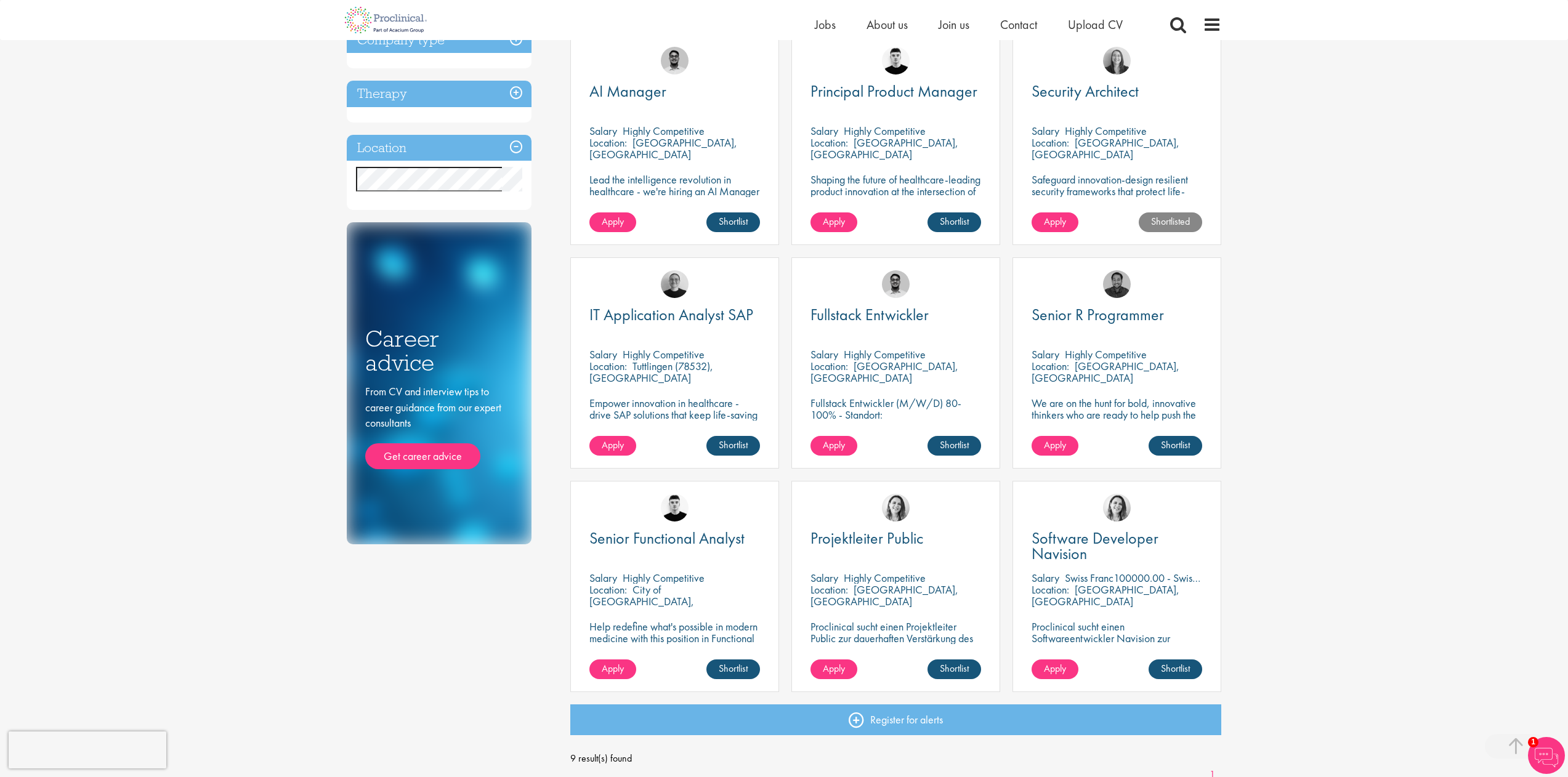
click at [1123, 59] on img at bounding box center [1117, 61] width 28 height 28
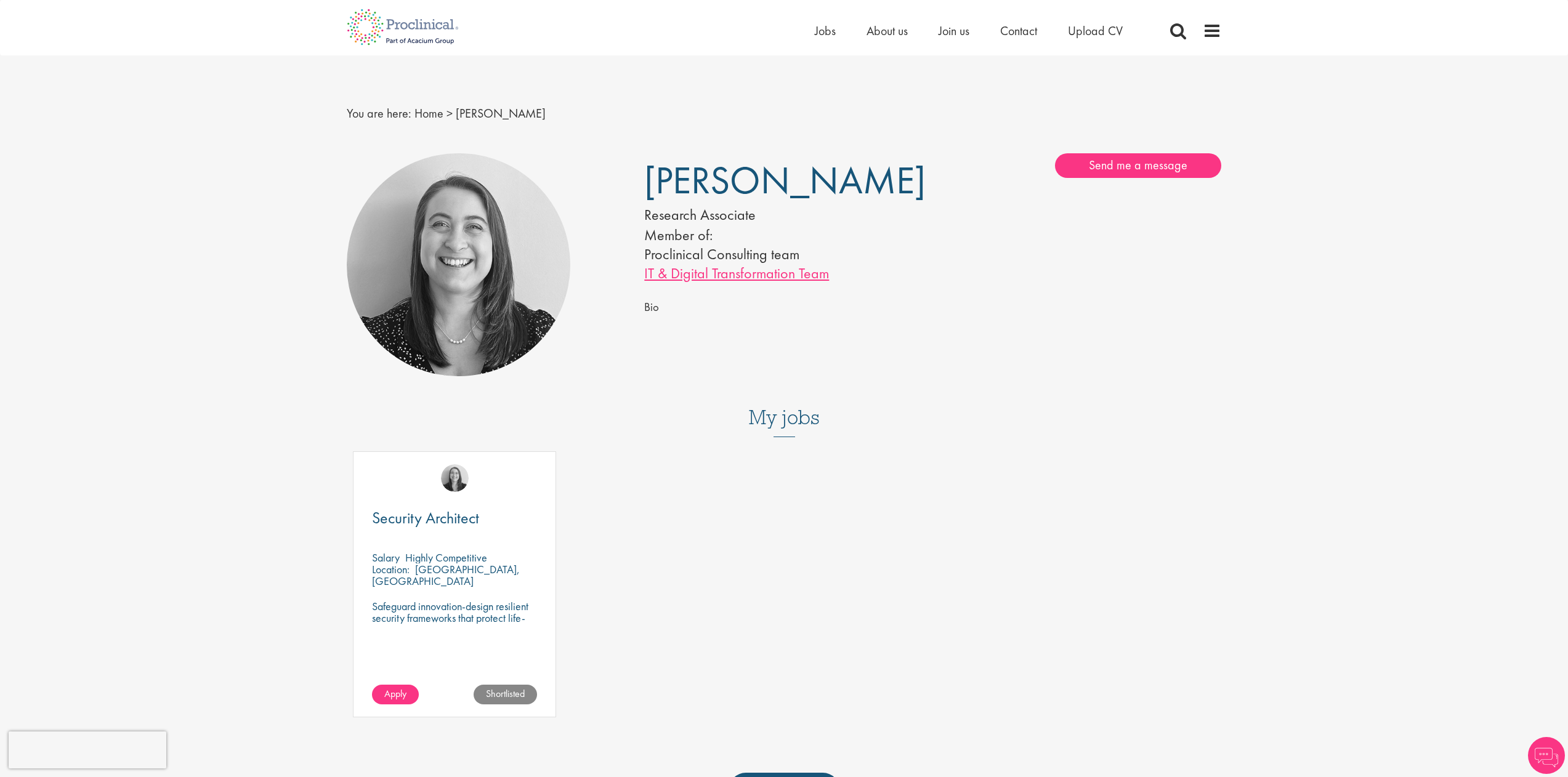
click at [720, 274] on link "IT & Digital Transformation Team" at bounding box center [736, 273] width 185 height 19
click at [824, 33] on span "Jobs" at bounding box center [825, 30] width 21 height 16
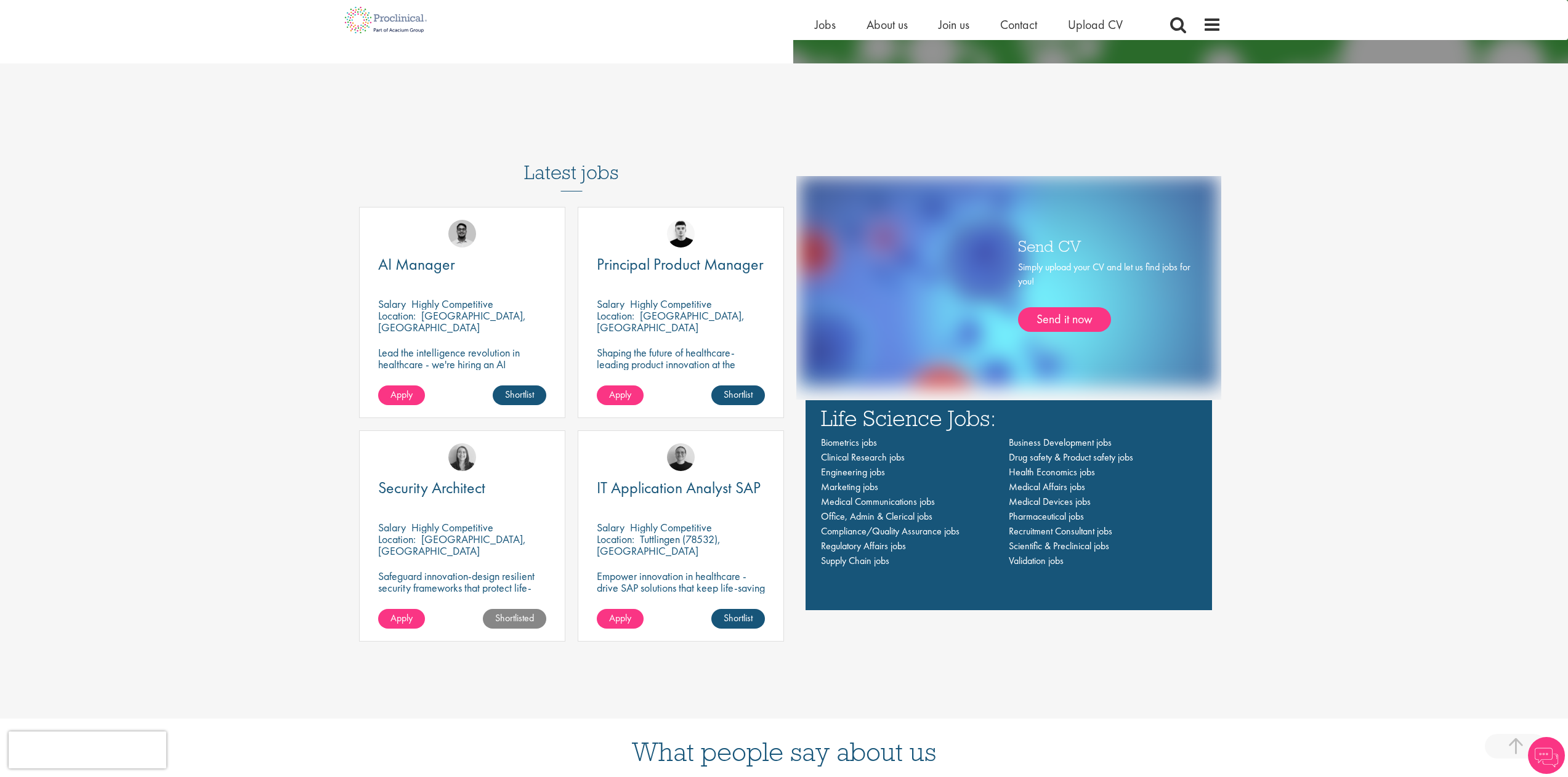
scroll to position [1061, 0]
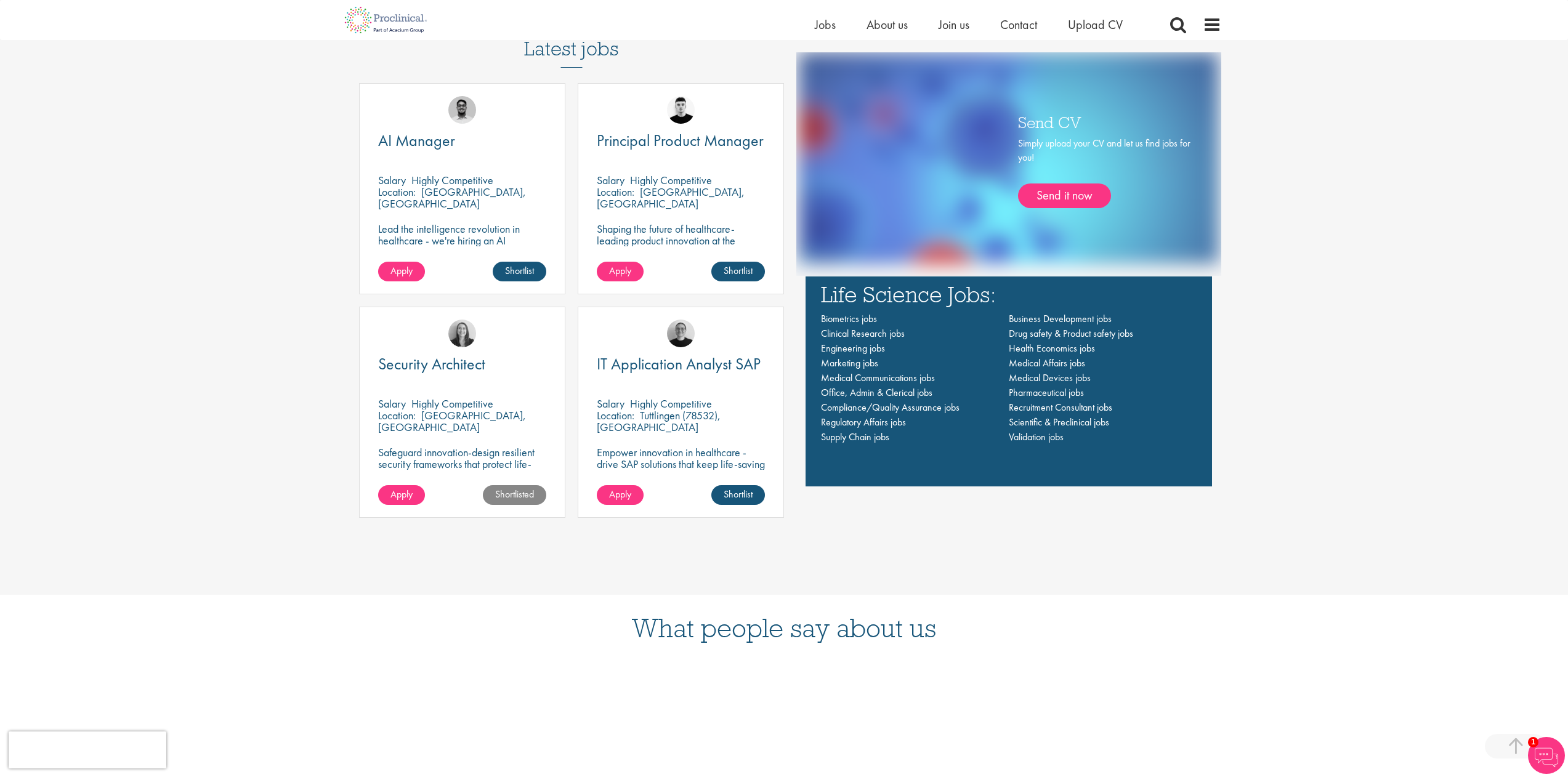
click at [527, 501] on link "Shortlisted" at bounding box center [514, 494] width 63 height 20
click at [524, 497] on link "Shortlist" at bounding box center [520, 494] width 54 height 20
click at [458, 359] on span "Security Architect" at bounding box center [431, 363] width 107 height 21
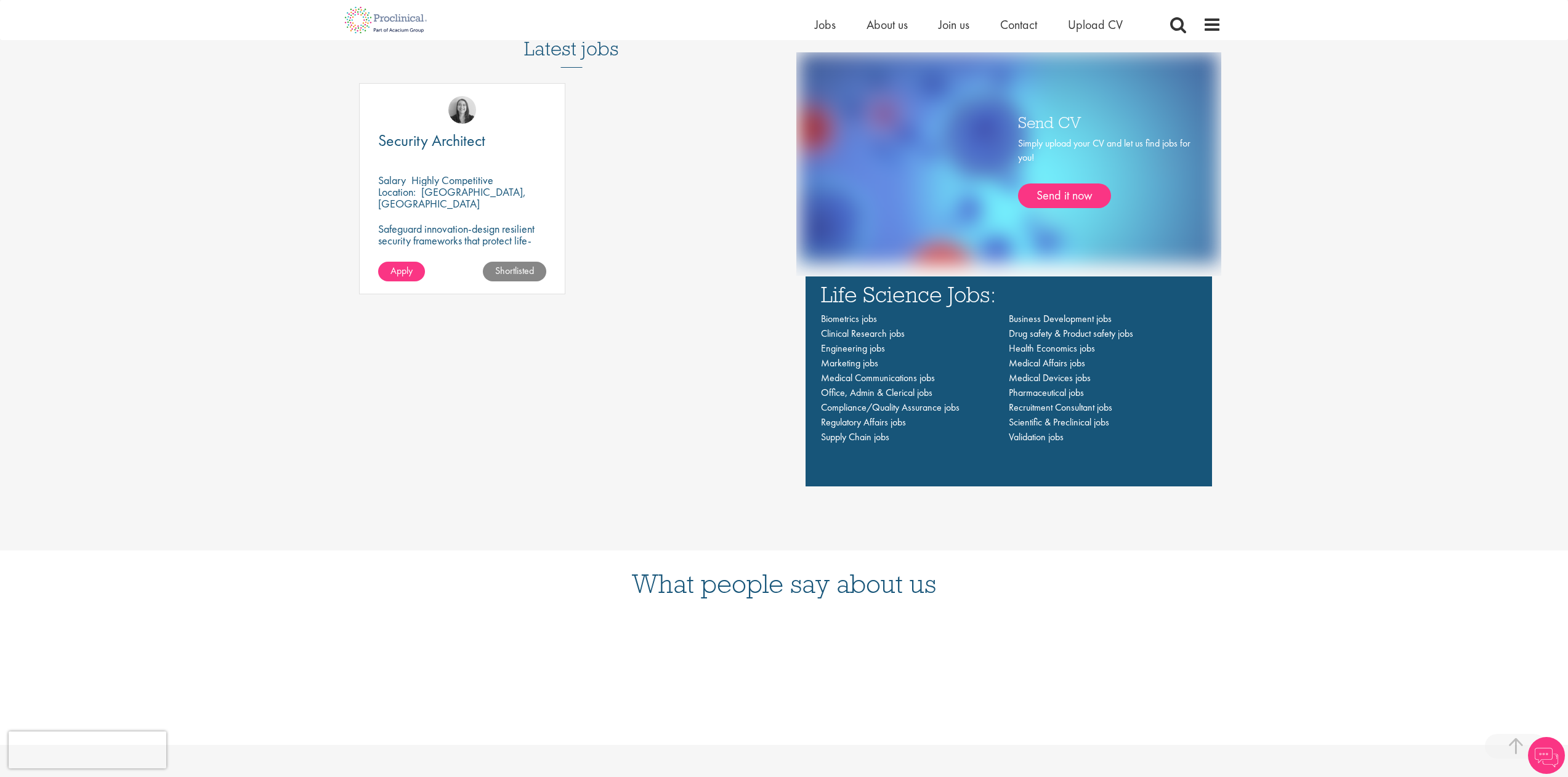
scroll to position [319, 0]
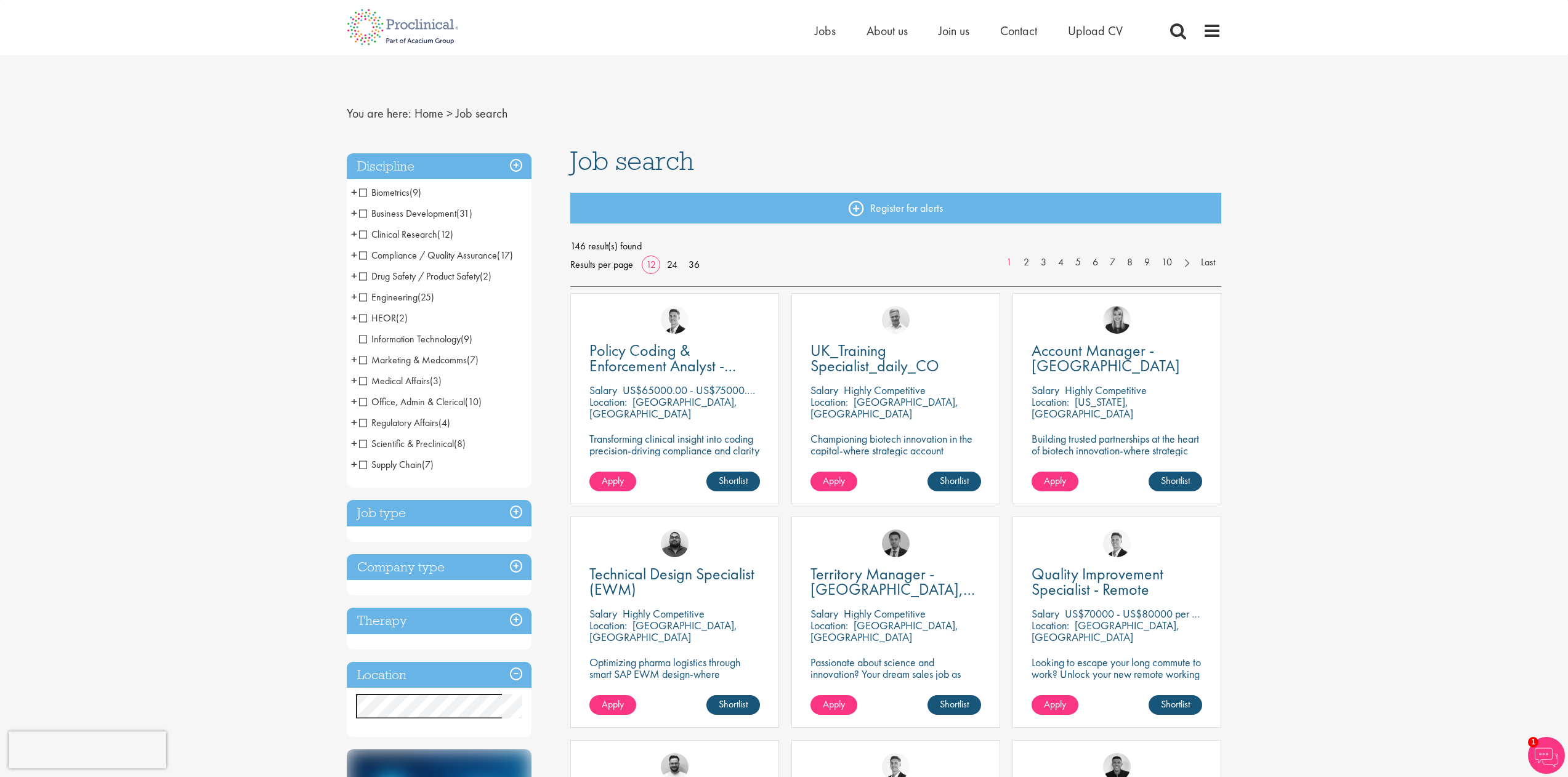
click at [364, 295] on span "Engineering" at bounding box center [388, 297] width 58 height 13
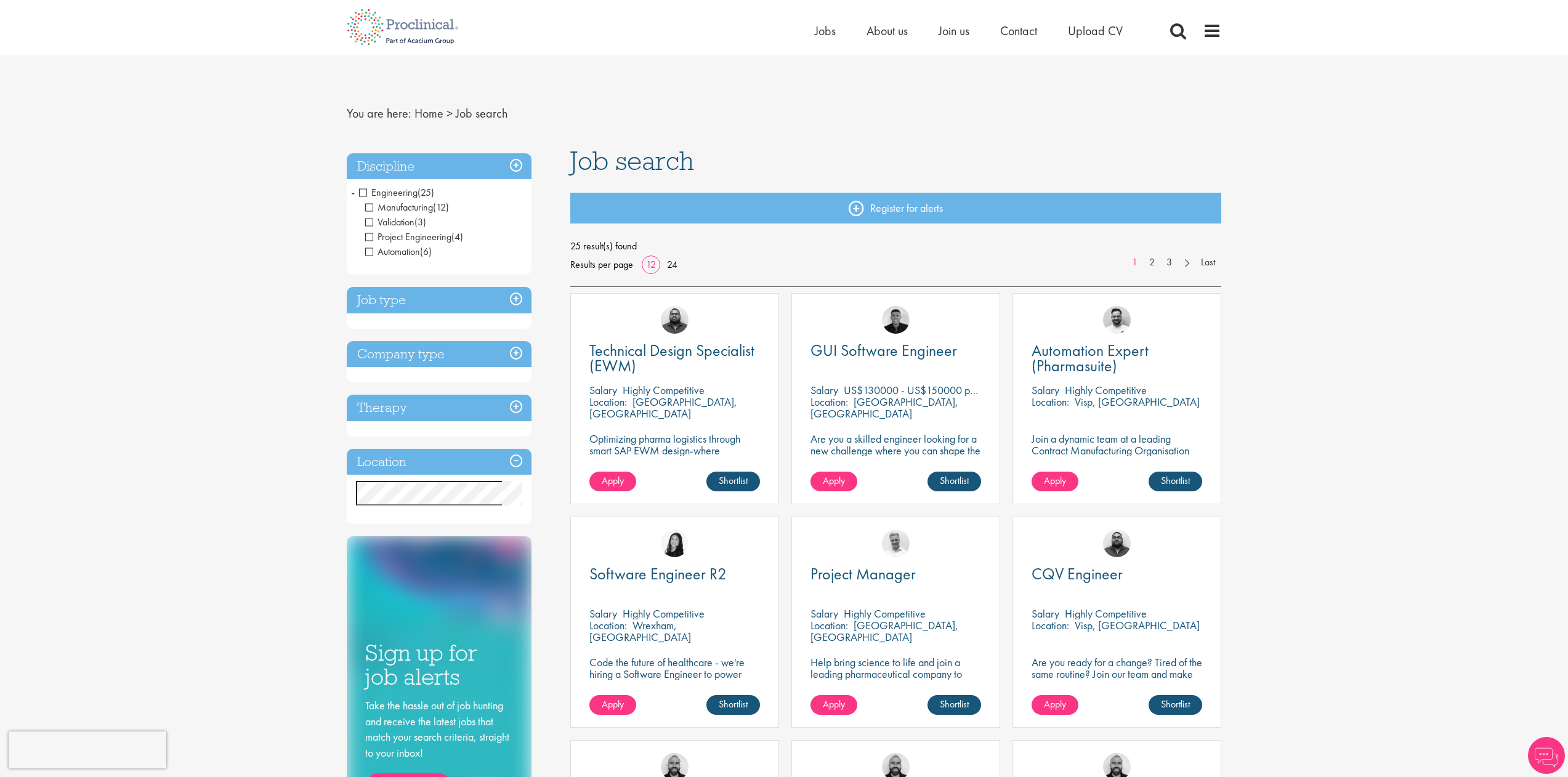
click at [364, 190] on span "Engineering" at bounding box center [388, 192] width 58 height 13
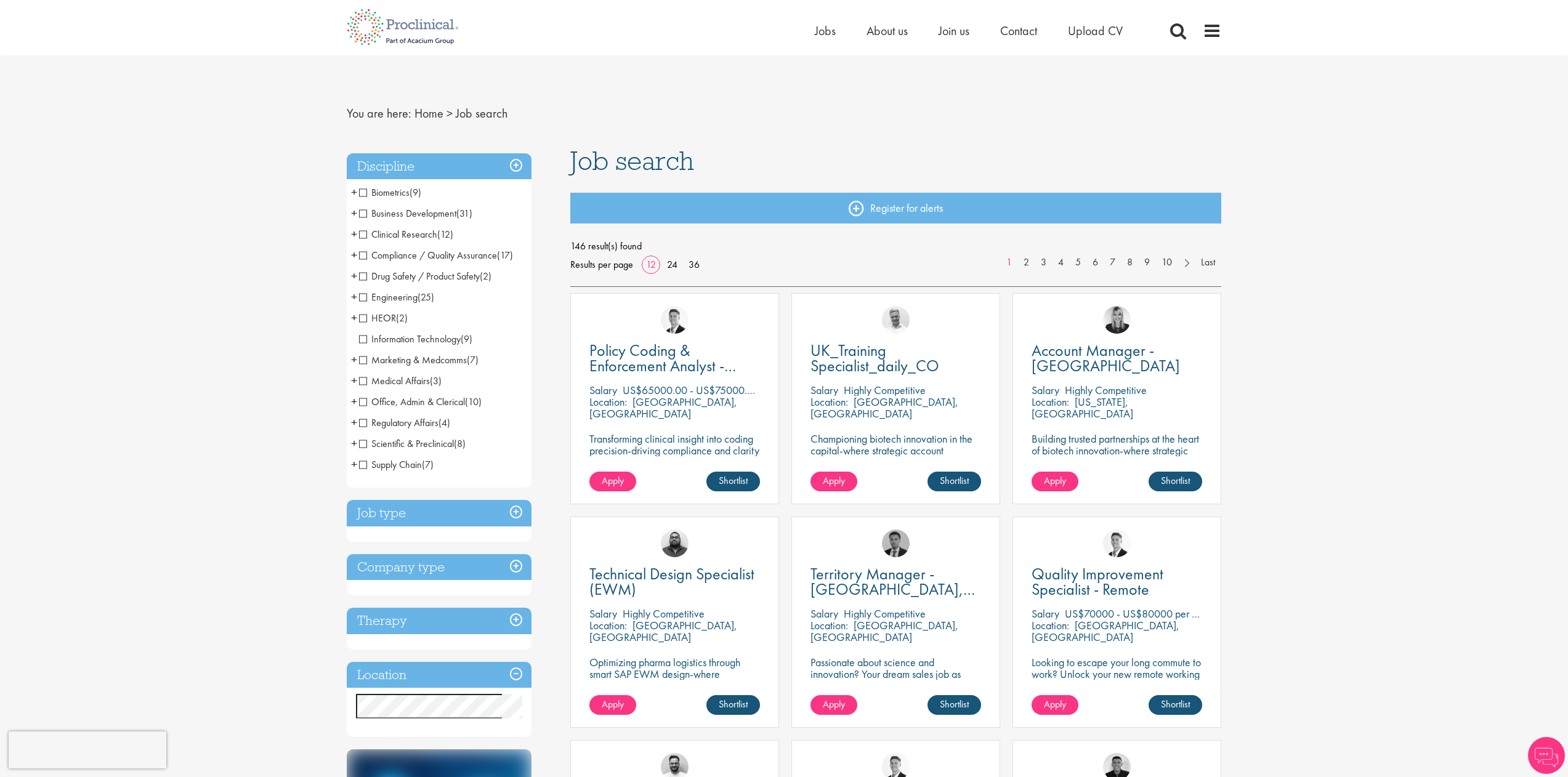
click at [362, 337] on span "Information Technology" at bounding box center [410, 338] width 102 height 13
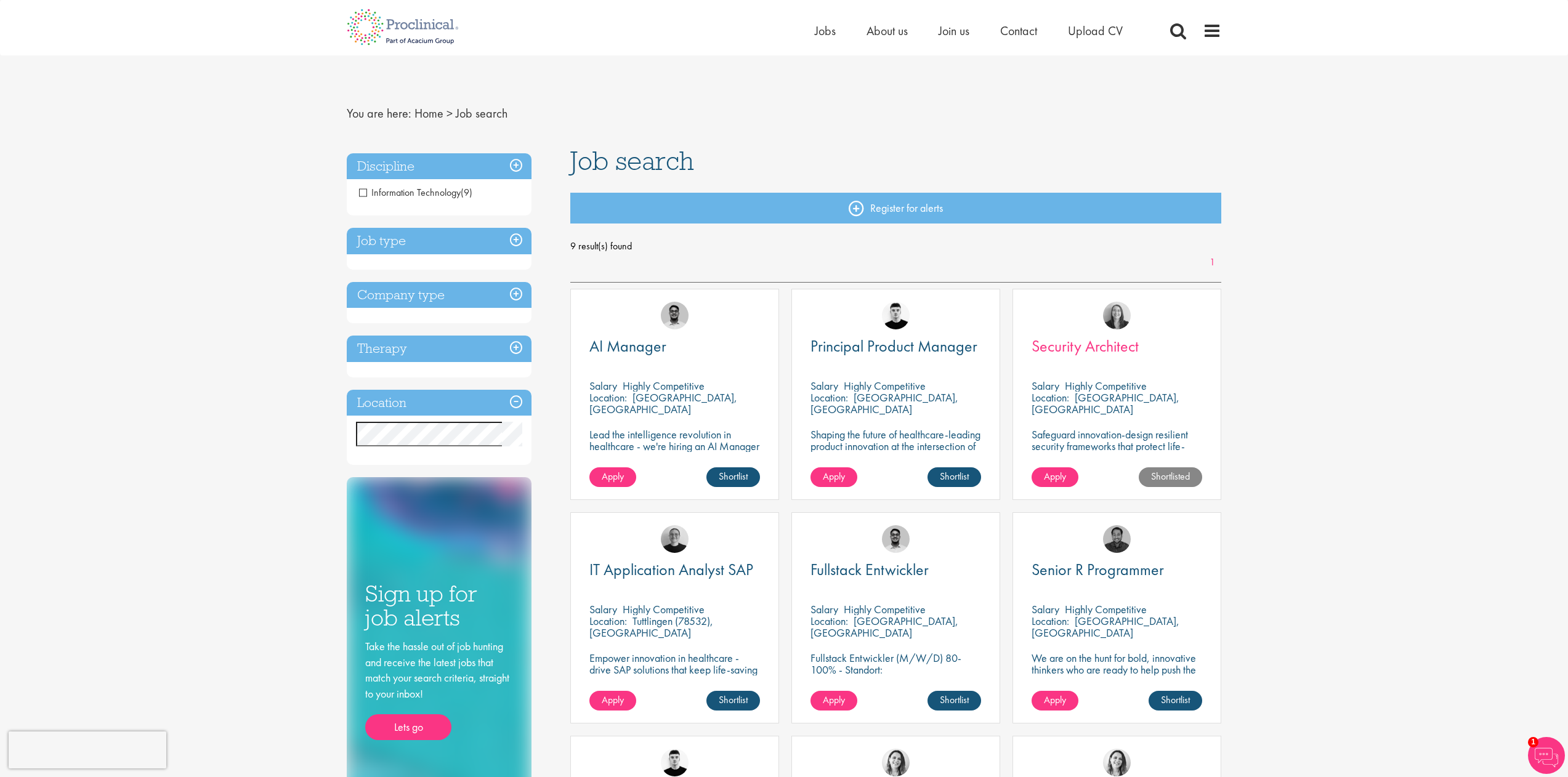
click at [1072, 345] on span "Security Architect" at bounding box center [1085, 346] width 107 height 21
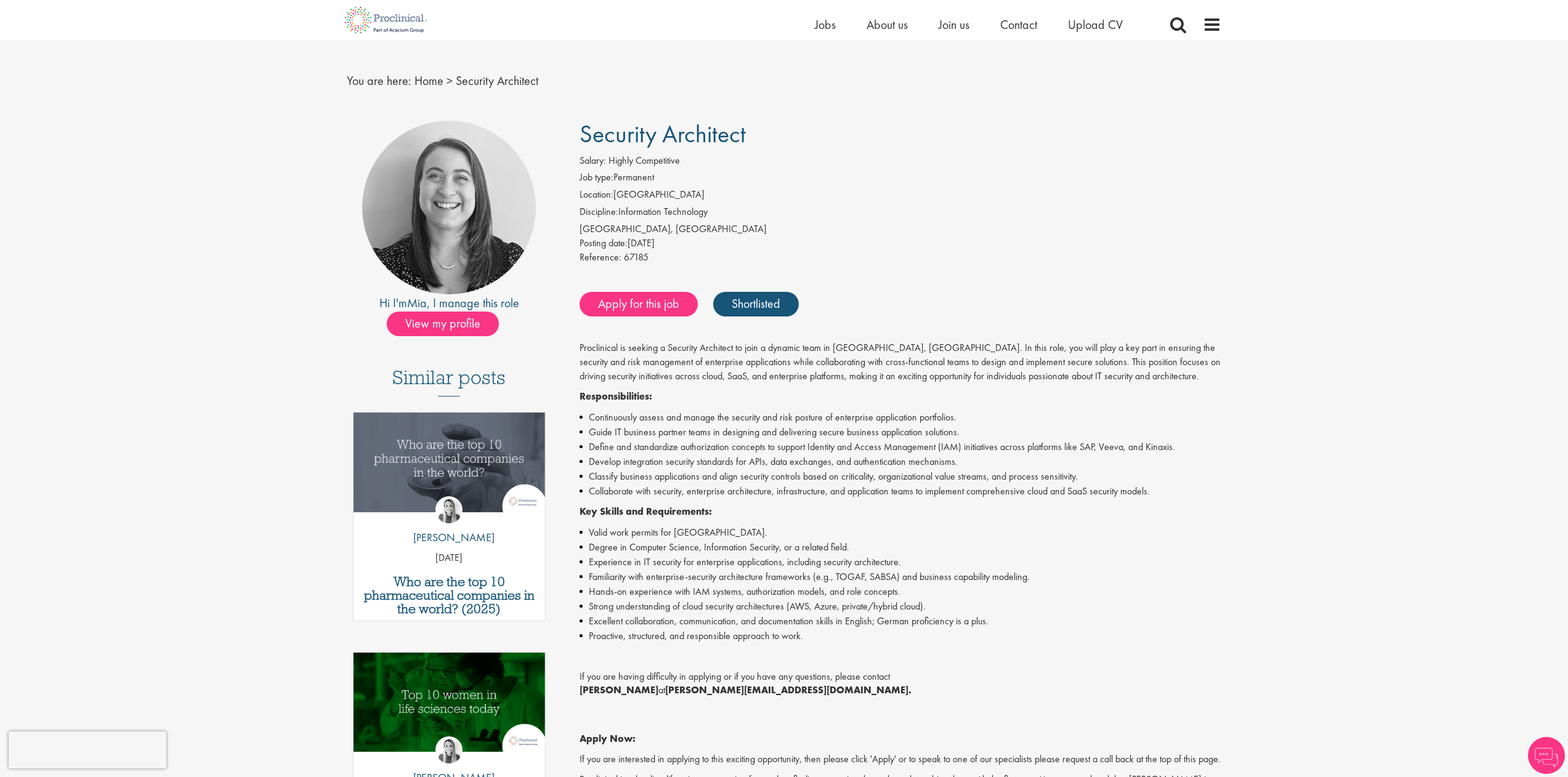
scroll to position [35, 0]
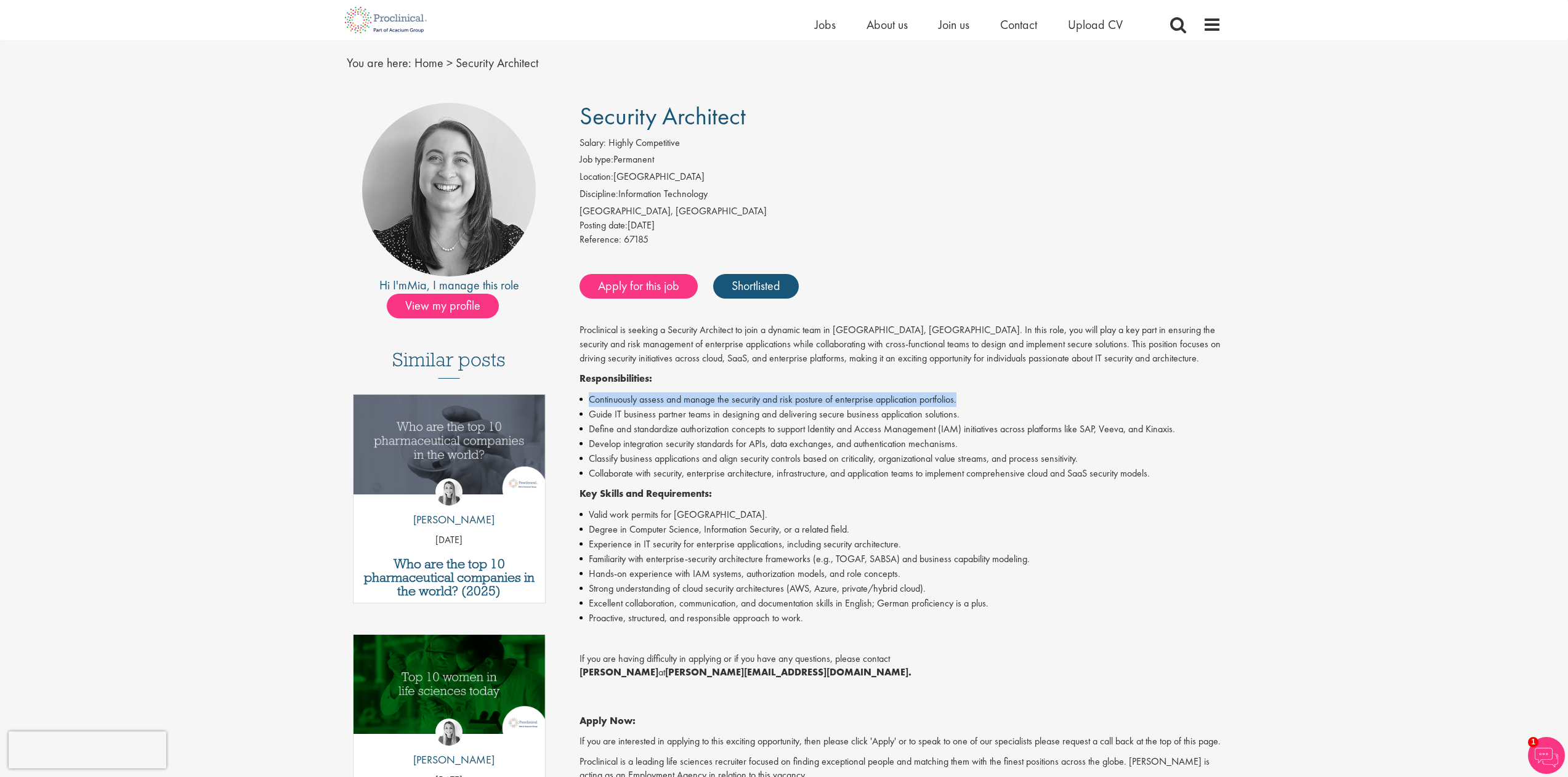
drag, startPoint x: 949, startPoint y: 393, endPoint x: 587, endPoint y: 395, distance: 362.0
click at [587, 395] on li "Continuously assess and manage the security and risk posture of enterprise appl…" at bounding box center [901, 399] width 642 height 15
click at [1144, 537] on li "Experience in IT security for enterprise applications, including security archi…" at bounding box center [901, 544] width 642 height 15
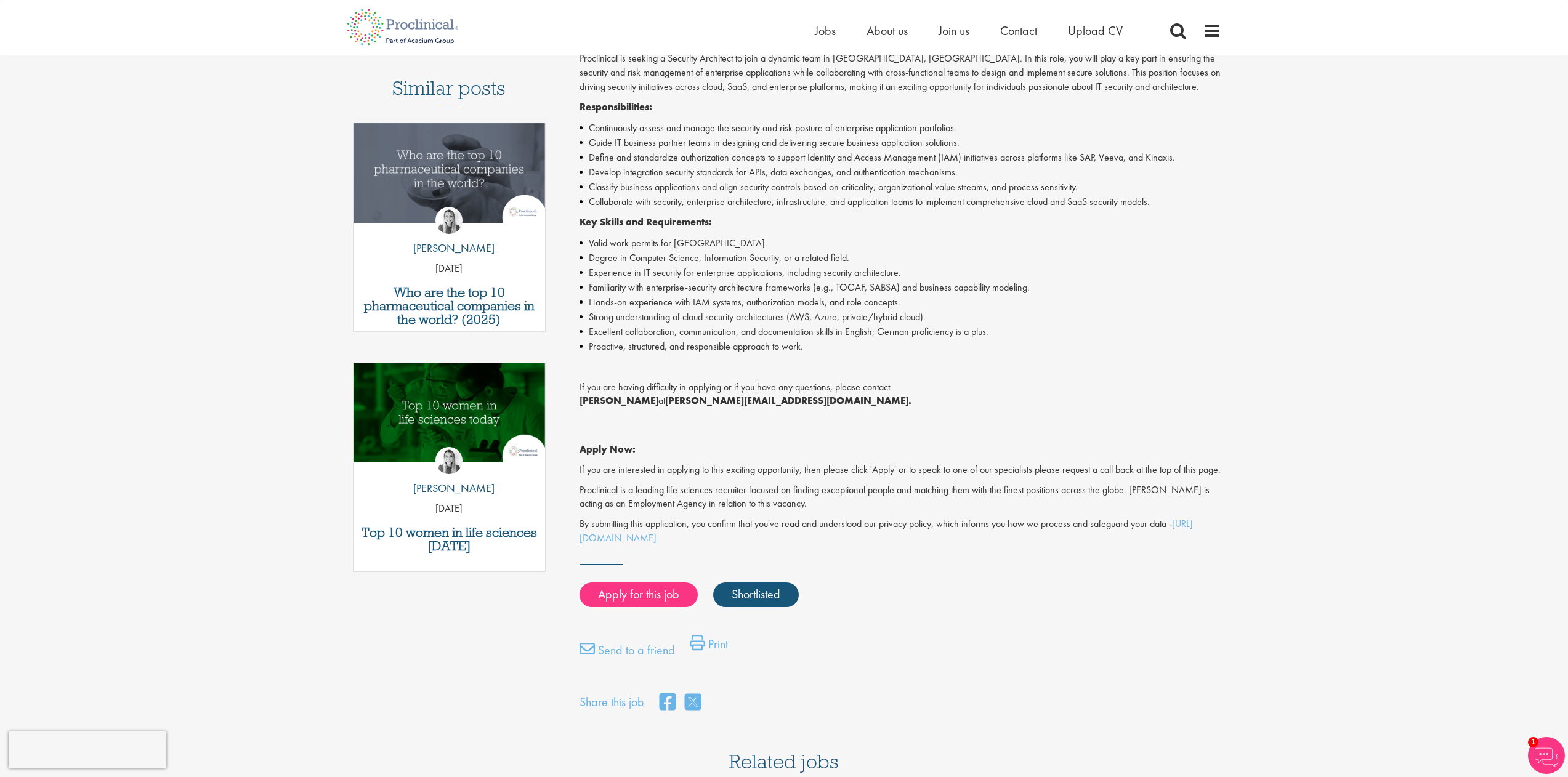
scroll to position [0, 0]
